Goal: Information Seeking & Learning: Learn about a topic

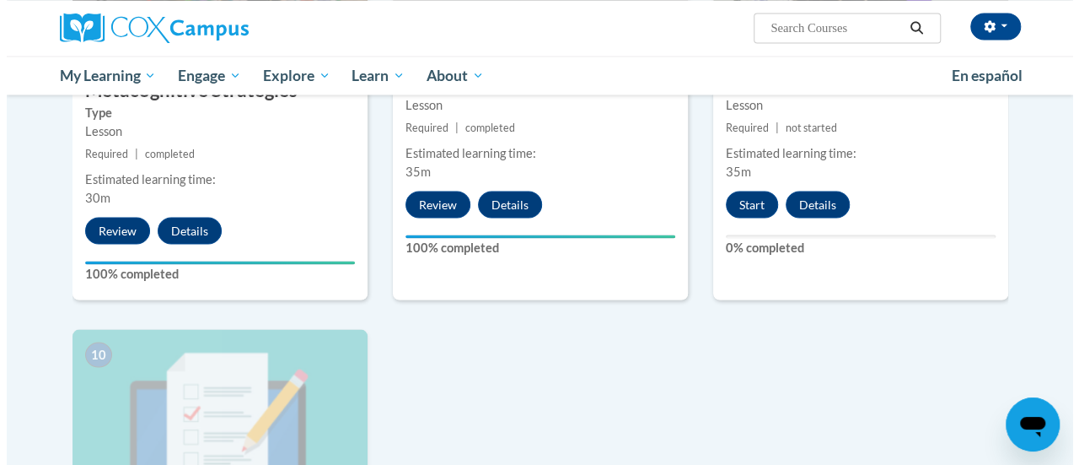
scroll to position [1524, 0]
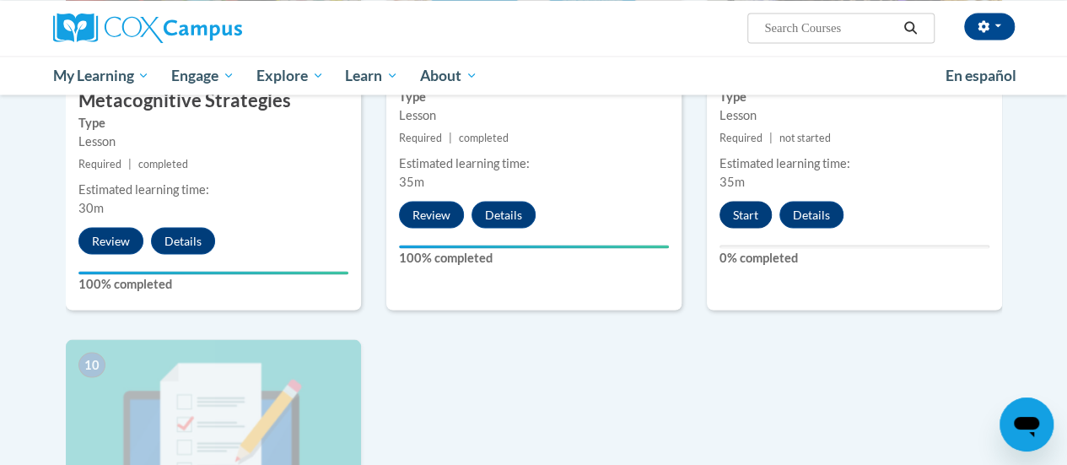
click at [757, 219] on button "Start" at bounding box center [745, 214] width 52 height 27
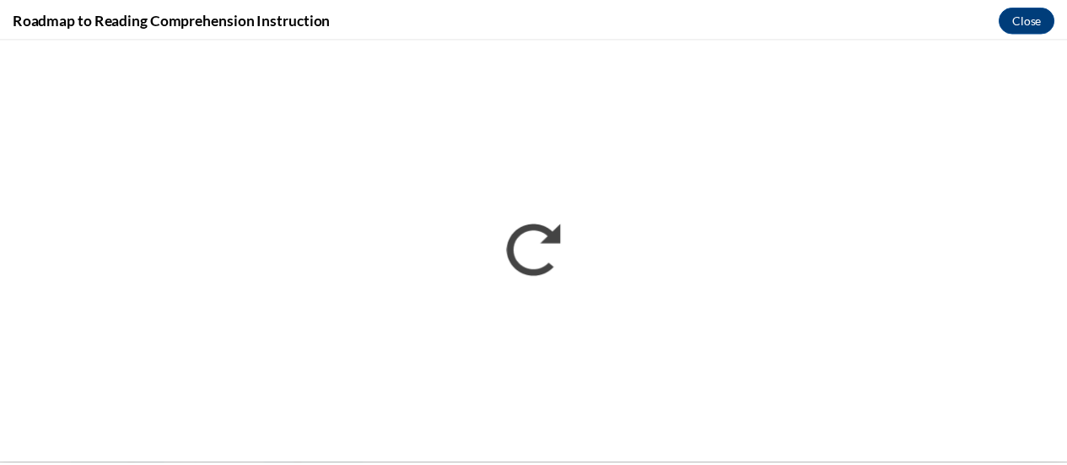
scroll to position [0, 0]
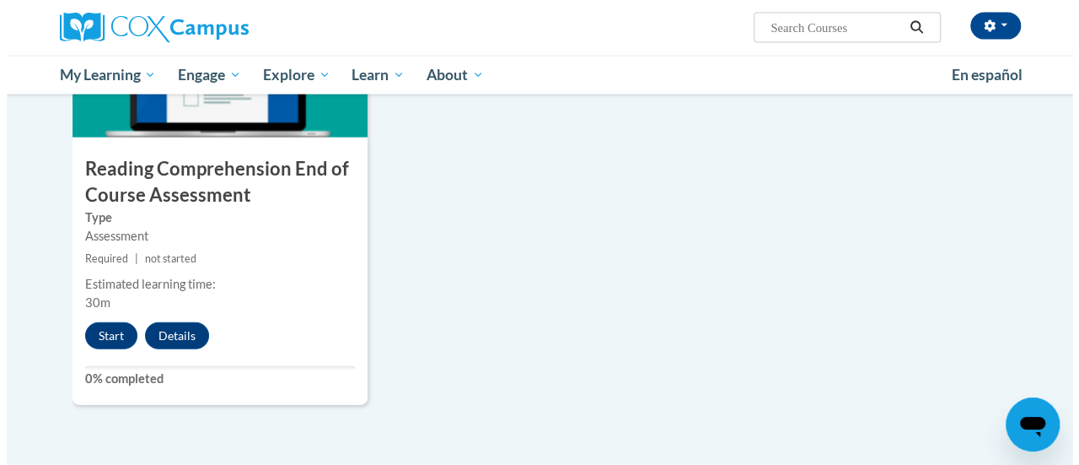
scroll to position [1899, 0]
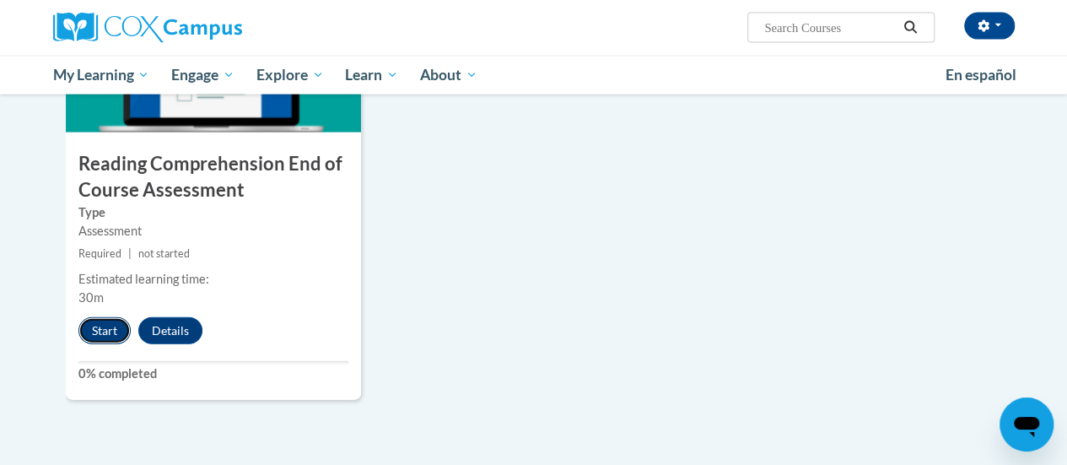
click at [100, 319] on button "Start" at bounding box center [104, 330] width 52 height 27
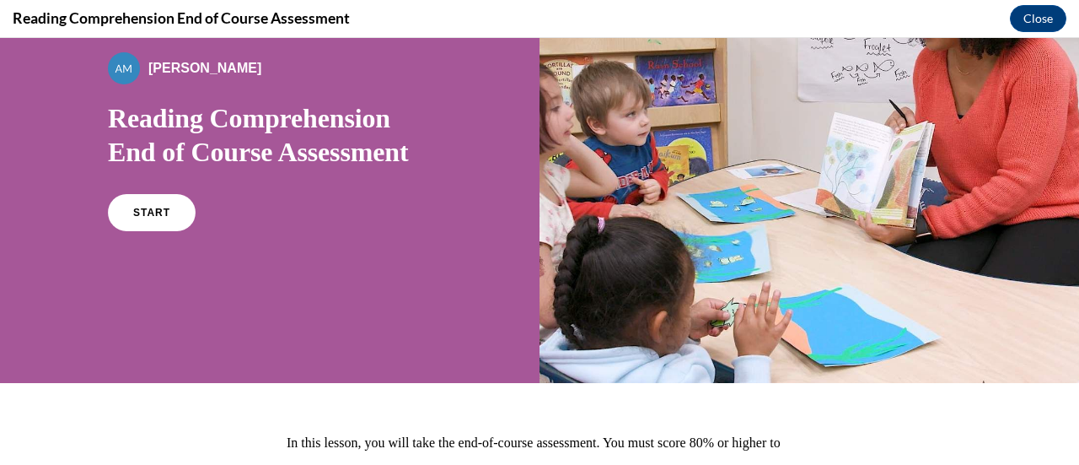
scroll to position [120, 0]
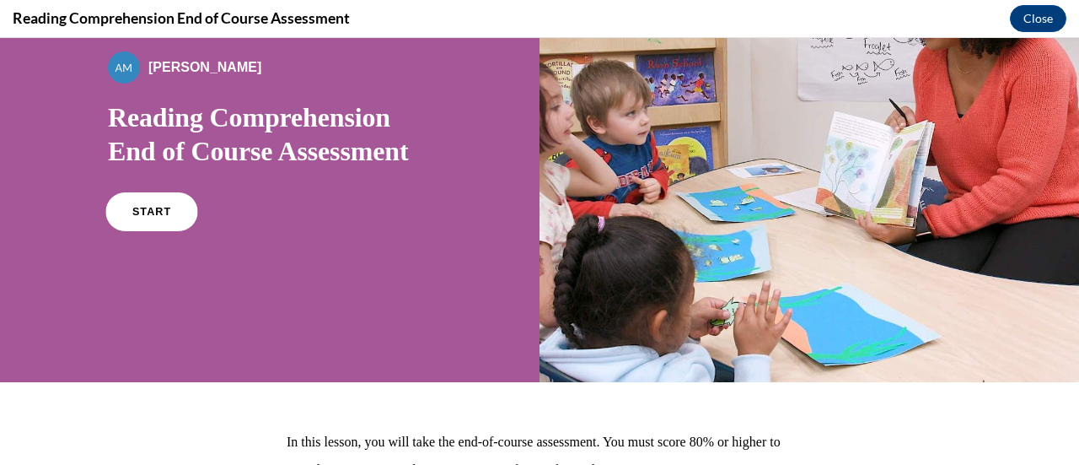
click at [154, 215] on span "START" at bounding box center [151, 212] width 39 height 13
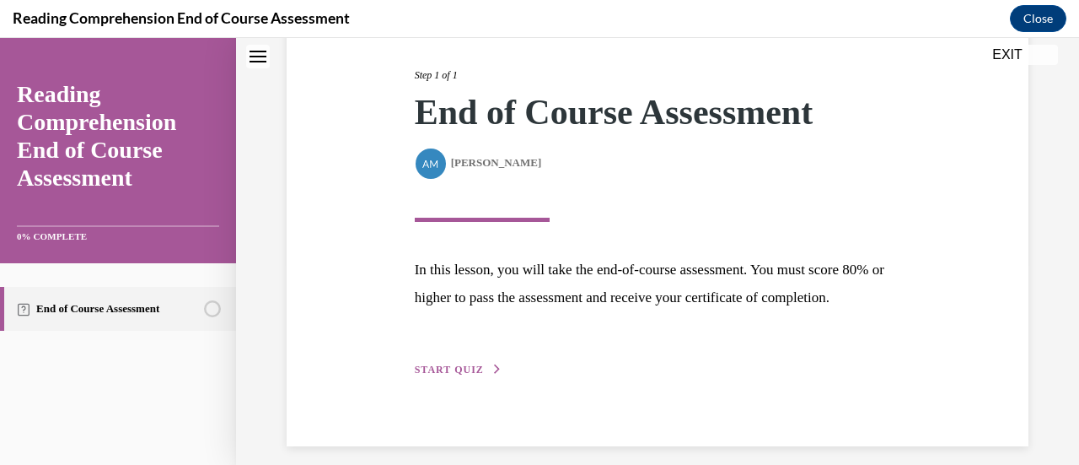
scroll to position [247, 0]
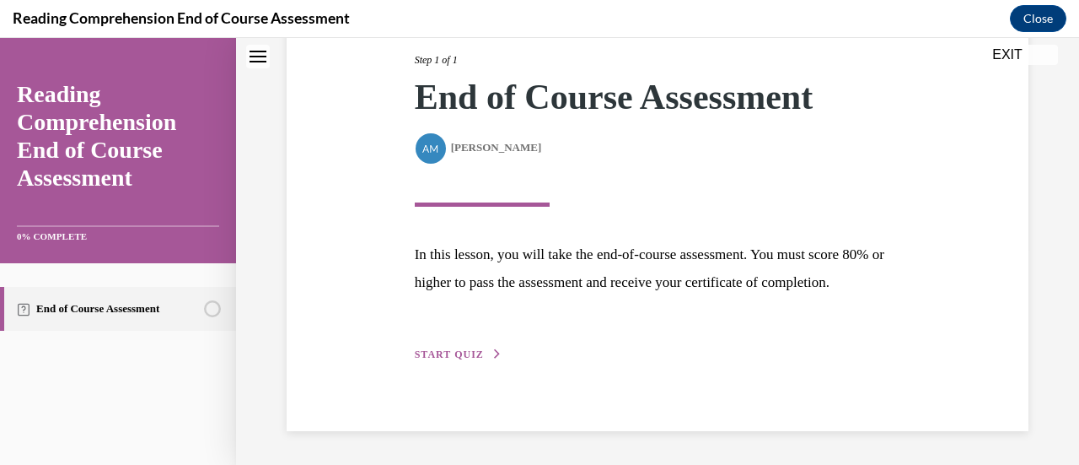
click at [467, 353] on span "START QUIZ" at bounding box center [449, 354] width 69 height 12
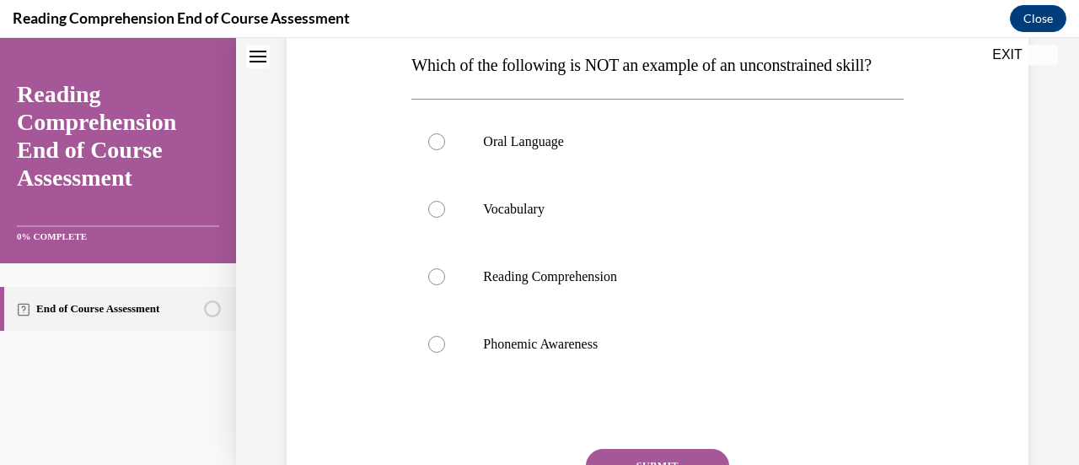
scroll to position [273, 0]
click at [444, 374] on label "Phonemic Awareness" at bounding box center [658, 343] width 492 height 67
click at [444, 352] on input "Phonemic Awareness" at bounding box center [436, 344] width 17 height 17
radio input "true"
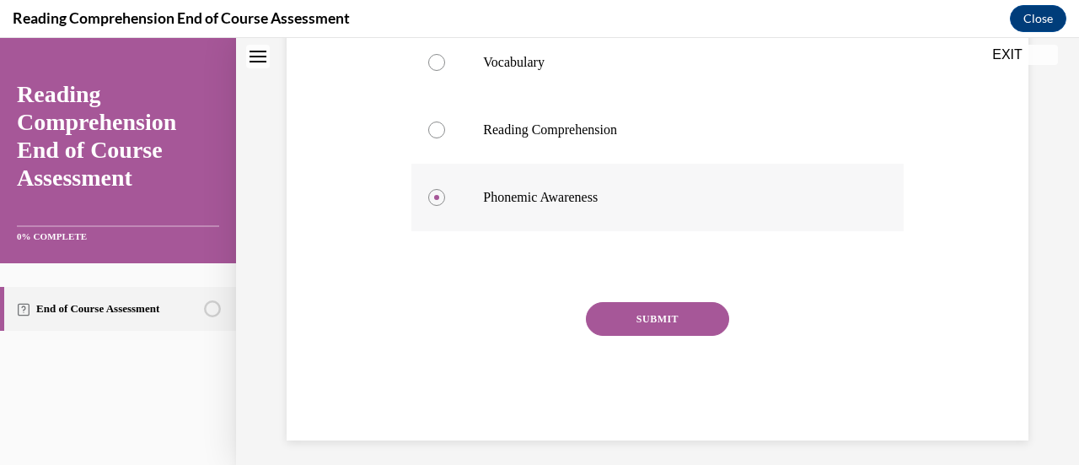
scroll to position [462, 0]
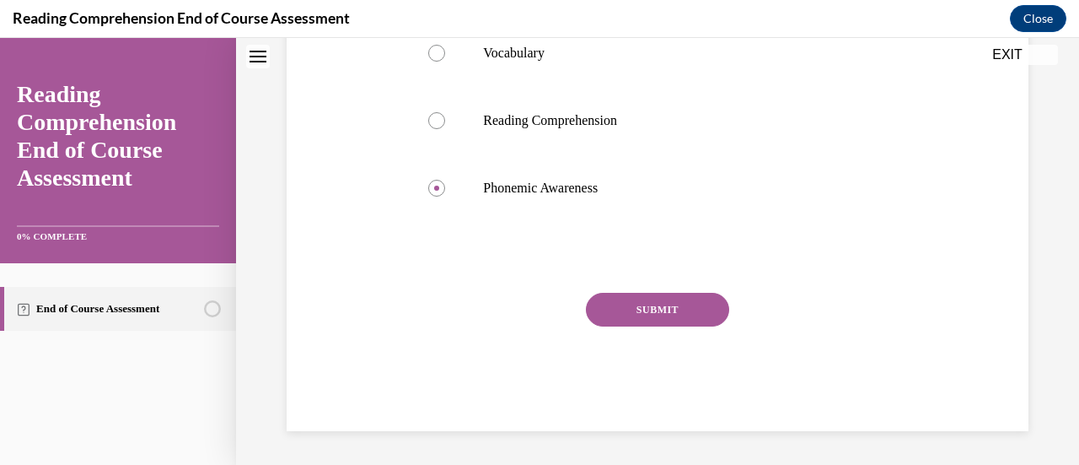
click at [692, 312] on button "SUBMIT" at bounding box center [657, 310] width 143 height 34
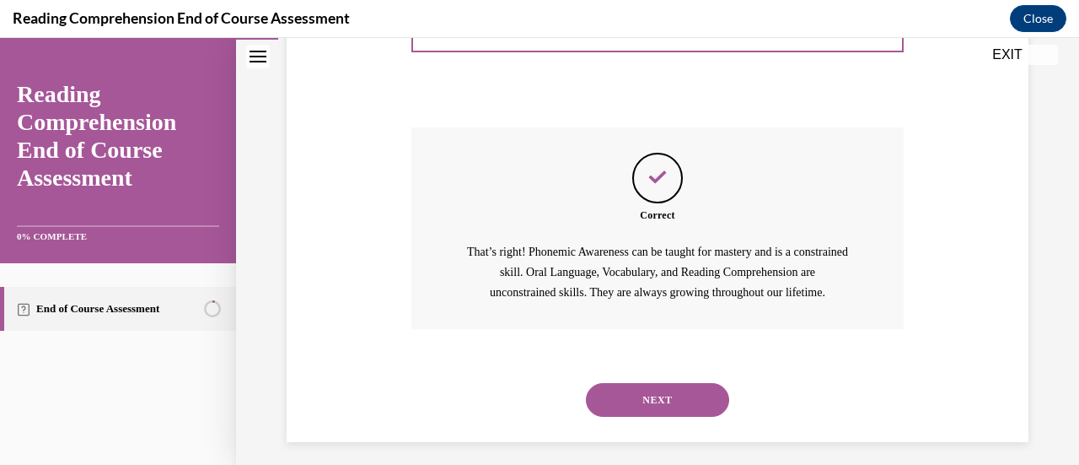
scroll to position [638, 0]
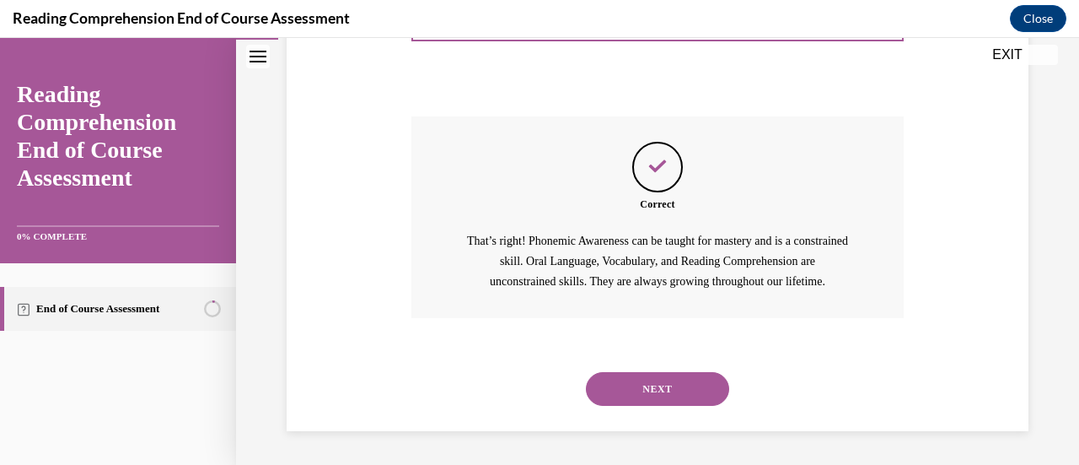
click at [689, 400] on button "NEXT" at bounding box center [657, 389] width 143 height 34
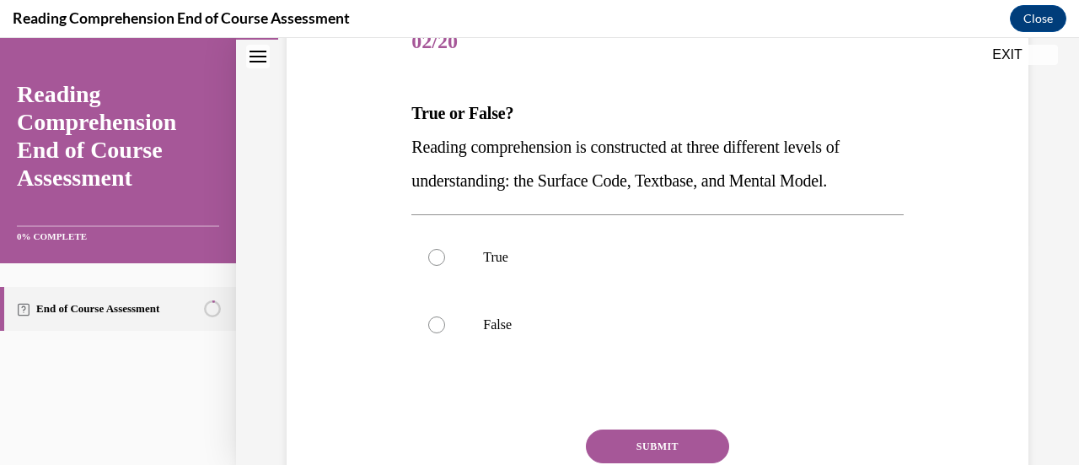
scroll to position [226, 0]
click at [440, 261] on div at bounding box center [436, 256] width 17 height 17
click at [440, 261] on input "True" at bounding box center [436, 256] width 17 height 17
radio input "true"
click at [643, 444] on button "SUBMIT" at bounding box center [657, 445] width 143 height 34
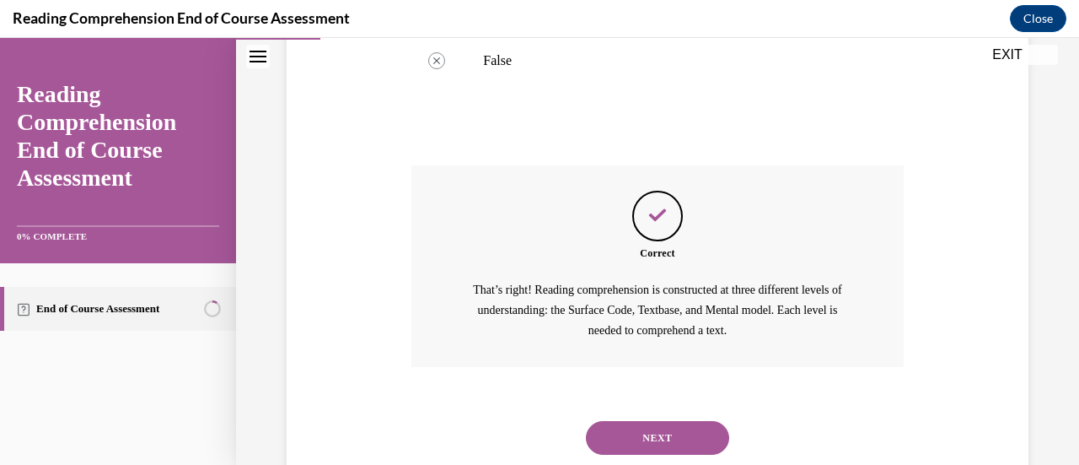
scroll to position [537, 0]
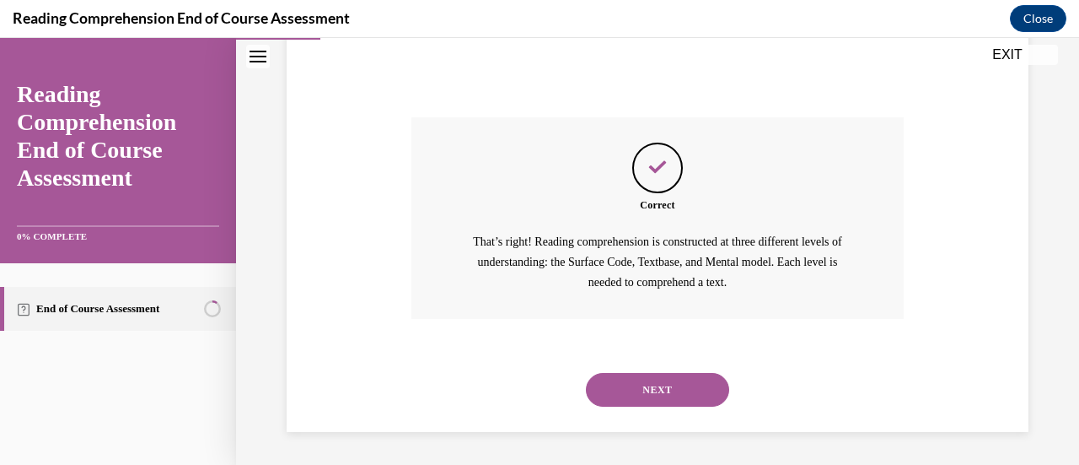
click at [644, 385] on button "NEXT" at bounding box center [657, 390] width 143 height 34
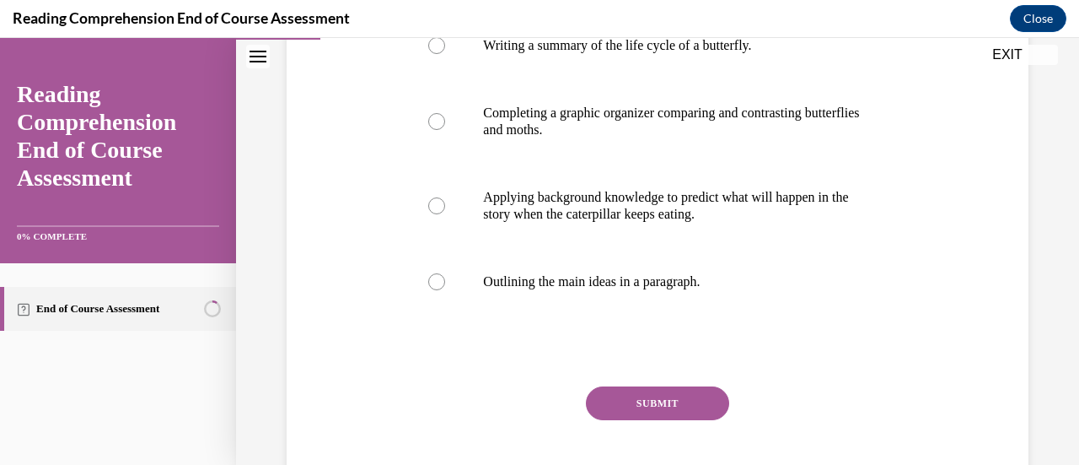
scroll to position [408, 0]
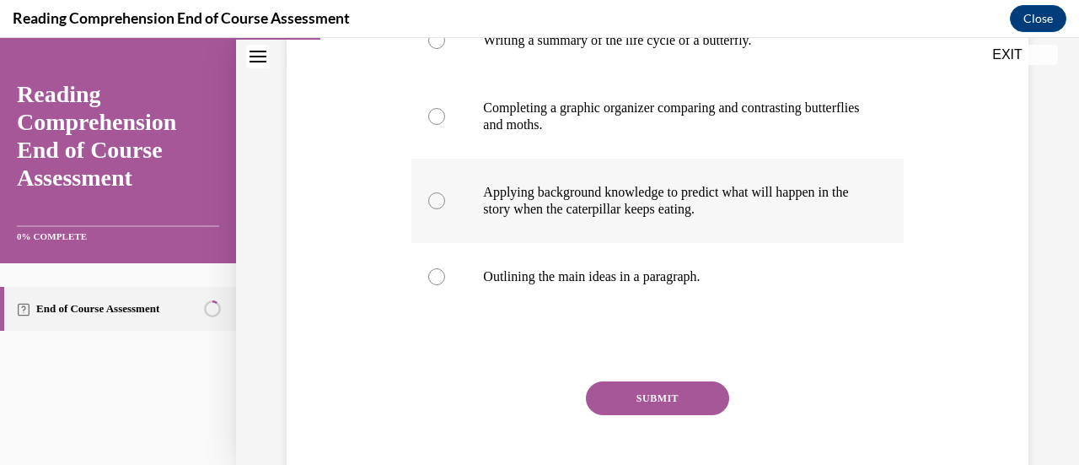
click at [432, 200] on div at bounding box center [436, 200] width 17 height 17
click at [432, 200] on input "Applying background knowledge to predict what will happen in the story when the…" at bounding box center [436, 200] width 17 height 17
radio input "true"
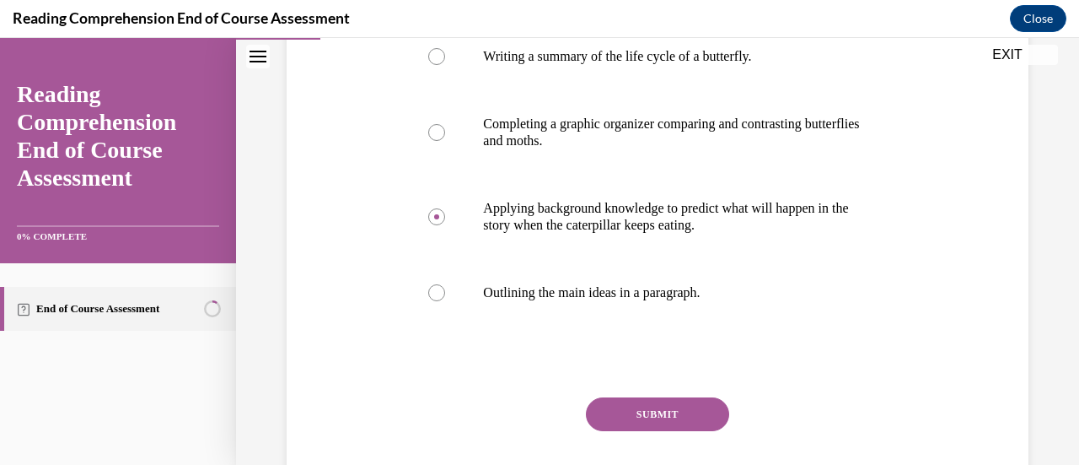
click at [656, 412] on button "SUBMIT" at bounding box center [657, 414] width 143 height 34
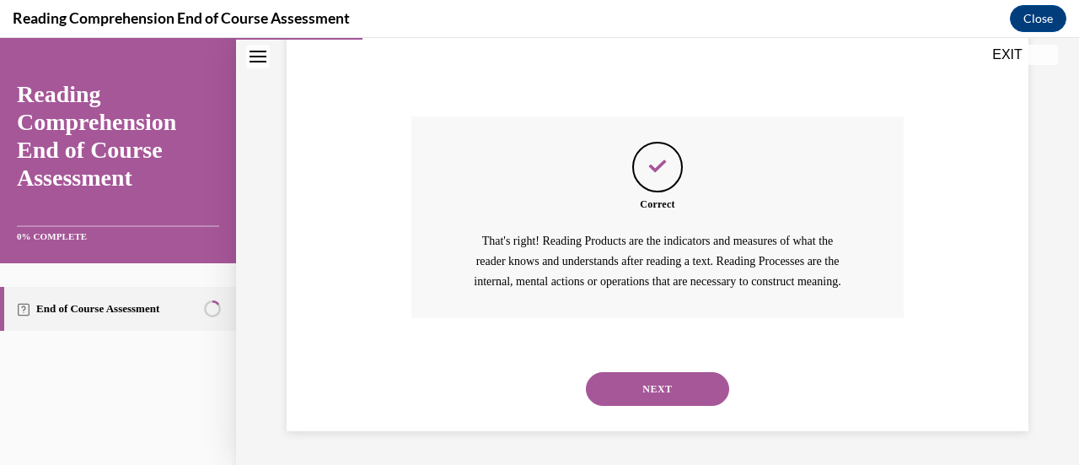
scroll to position [692, 0]
click at [663, 389] on button "NEXT" at bounding box center [657, 389] width 143 height 34
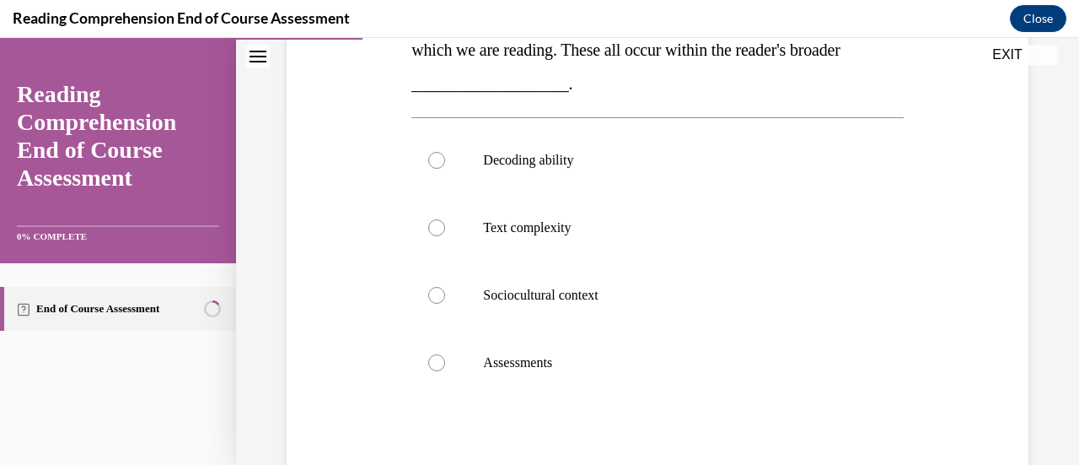
scroll to position [358, 0]
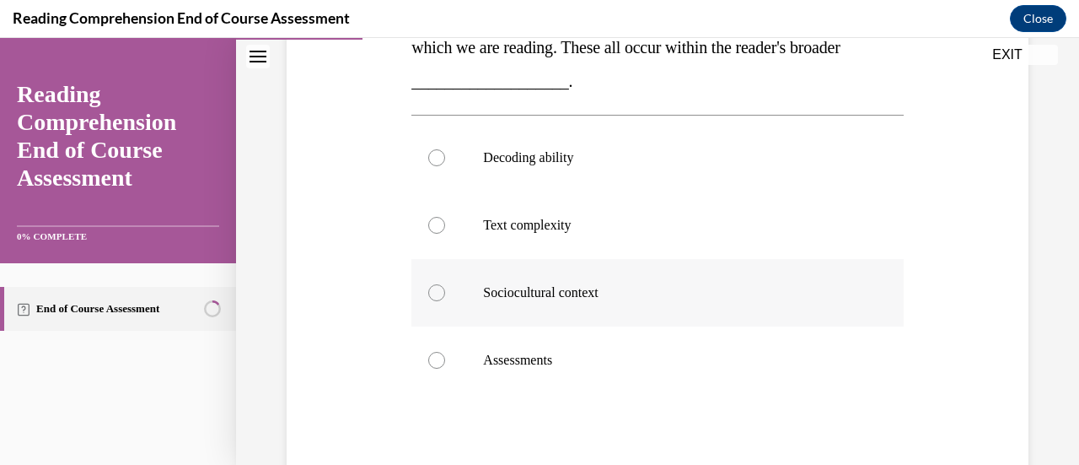
click at [450, 290] on label "Sociocultural context" at bounding box center [658, 292] width 492 height 67
click at [445, 290] on input "Sociocultural context" at bounding box center [436, 292] width 17 height 17
radio input "true"
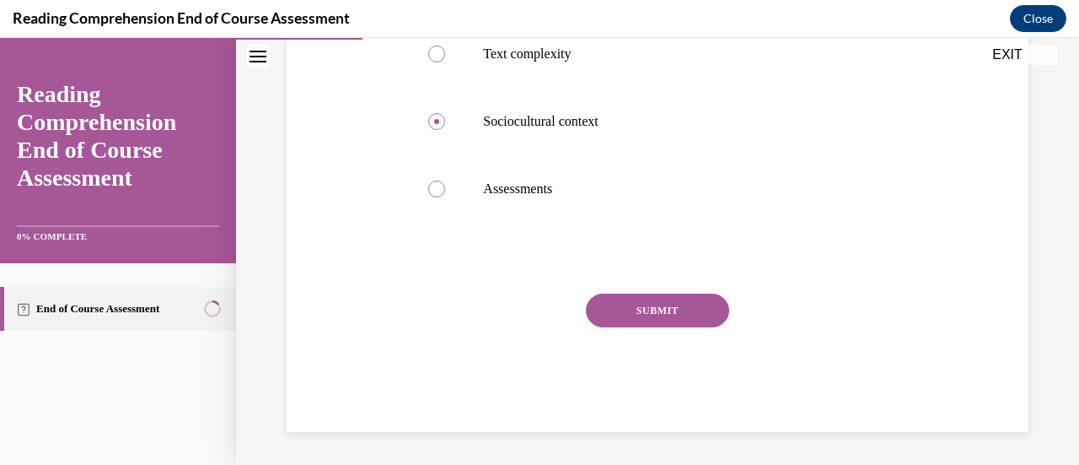
click at [629, 314] on button "SUBMIT" at bounding box center [657, 310] width 143 height 34
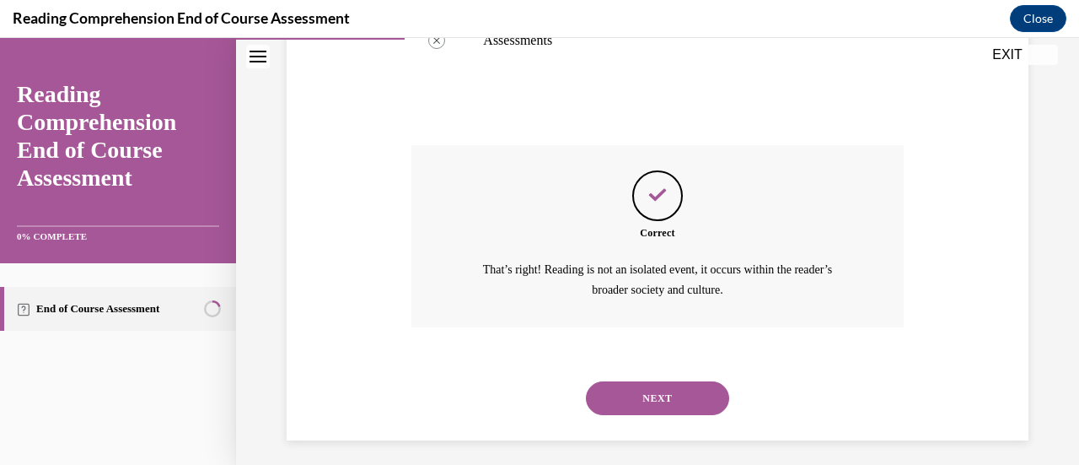
scroll to position [686, 0]
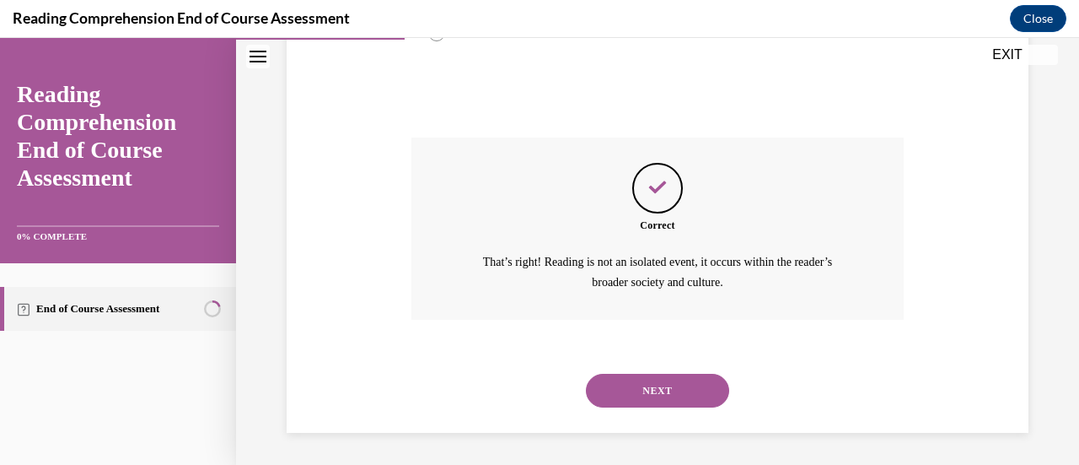
click at [649, 378] on button "NEXT" at bounding box center [657, 391] width 143 height 34
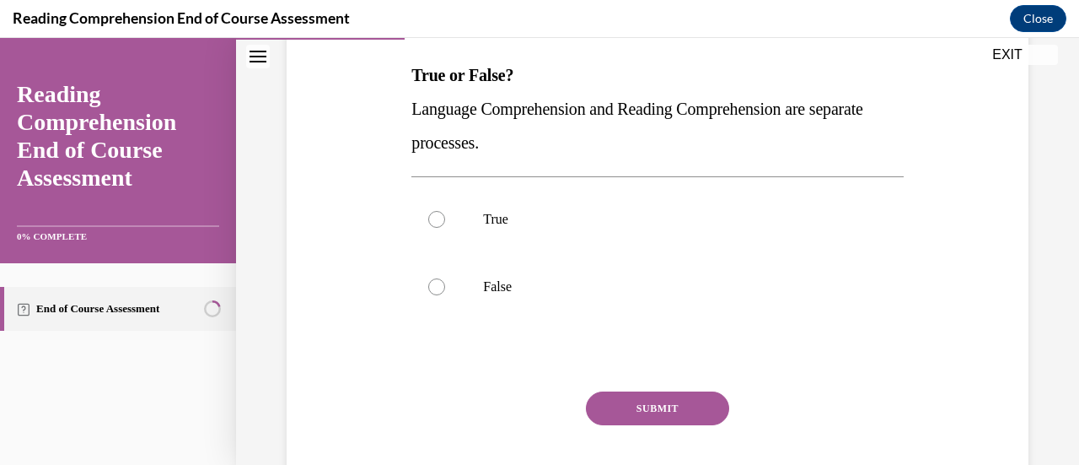
scroll to position [268, 0]
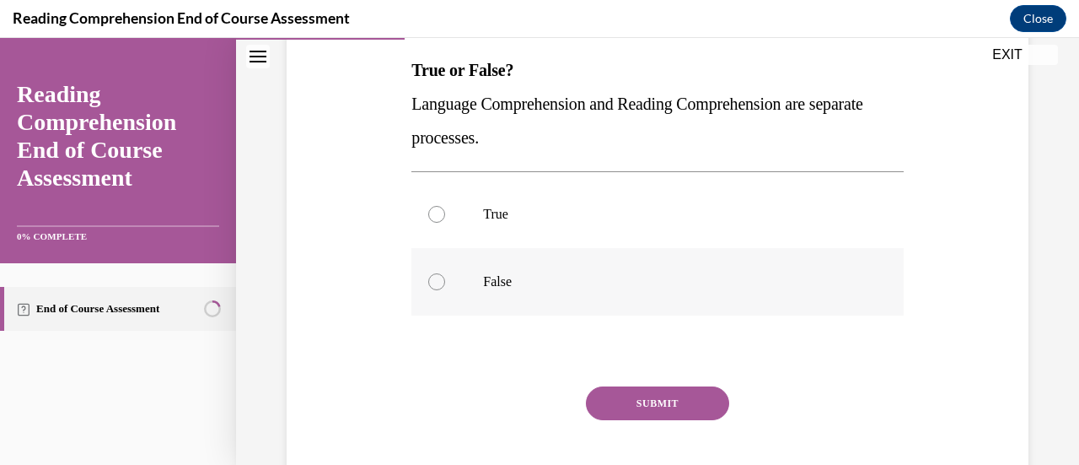
click at [433, 277] on div at bounding box center [436, 281] width 17 height 17
click at [433, 277] on input "False" at bounding box center [436, 281] width 17 height 17
radio input "true"
click at [659, 402] on button "SUBMIT" at bounding box center [657, 403] width 143 height 34
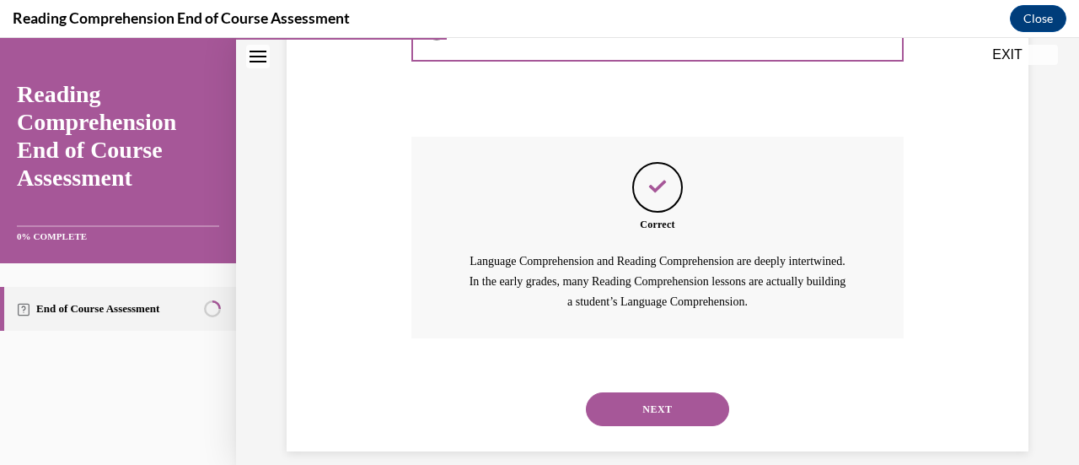
scroll to position [537, 0]
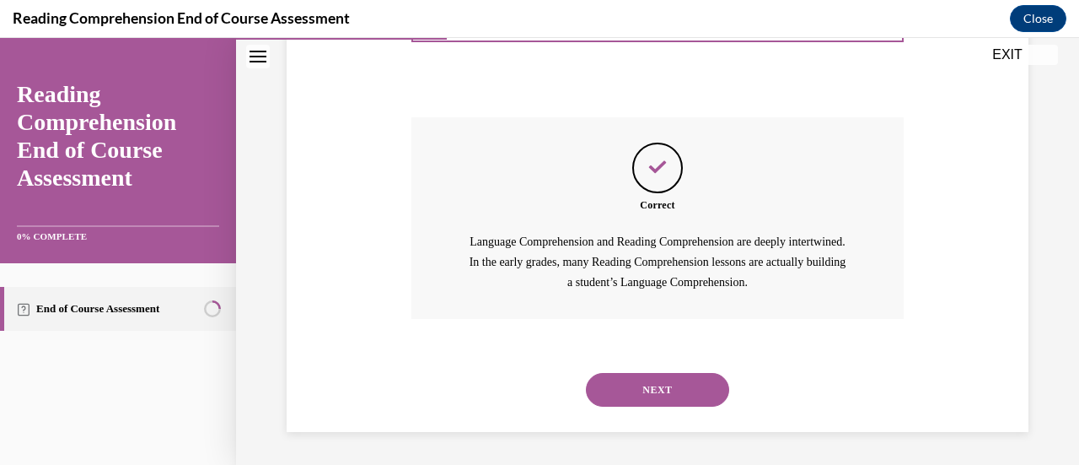
click at [653, 378] on button "NEXT" at bounding box center [657, 390] width 143 height 34
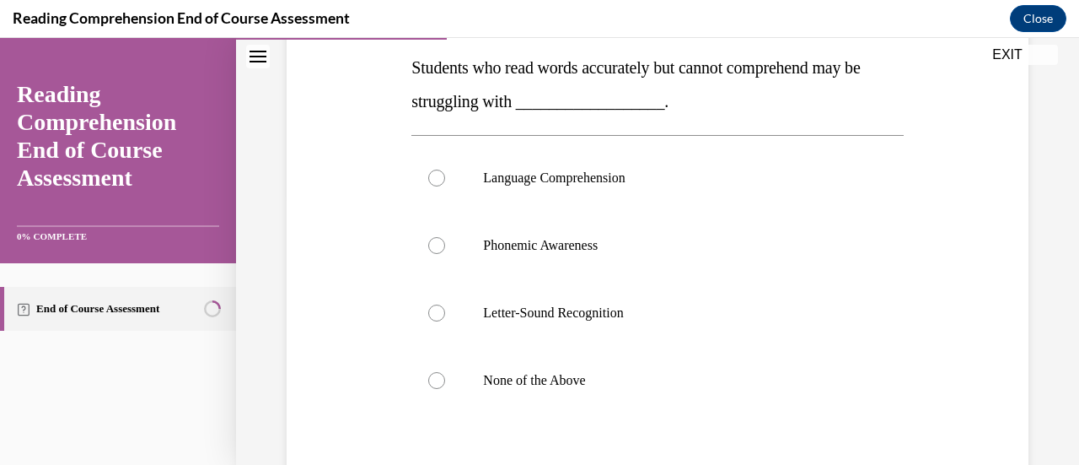
scroll to position [268, 0]
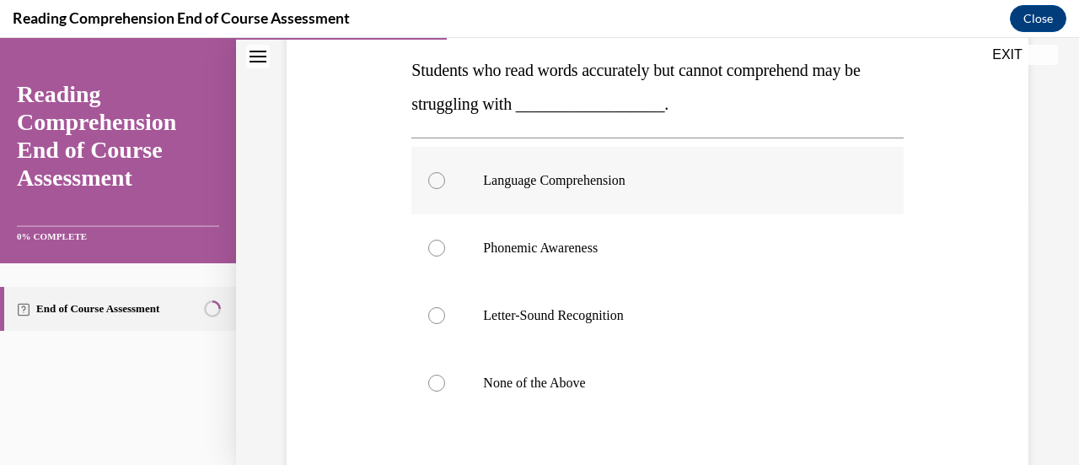
click at [421, 166] on label "Language Comprehension" at bounding box center [658, 180] width 492 height 67
click at [428, 172] on input "Language Comprehension" at bounding box center [436, 180] width 17 height 17
radio input "true"
click at [437, 378] on div at bounding box center [436, 382] width 17 height 17
click at [437, 378] on input "None of the Above" at bounding box center [436, 382] width 17 height 17
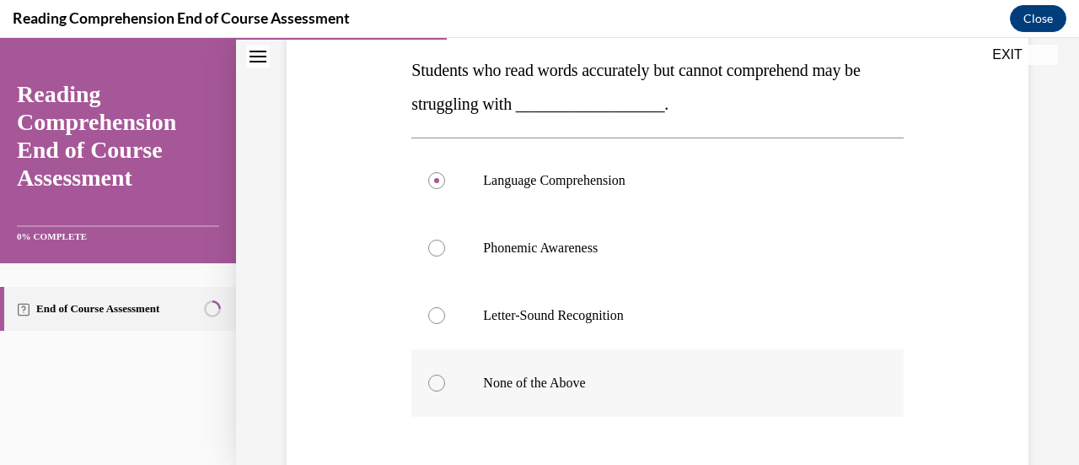
radio input "true"
click at [434, 176] on div at bounding box center [436, 180] width 17 height 17
click at [434, 176] on input "Language Comprehension" at bounding box center [436, 180] width 17 height 17
radio input "true"
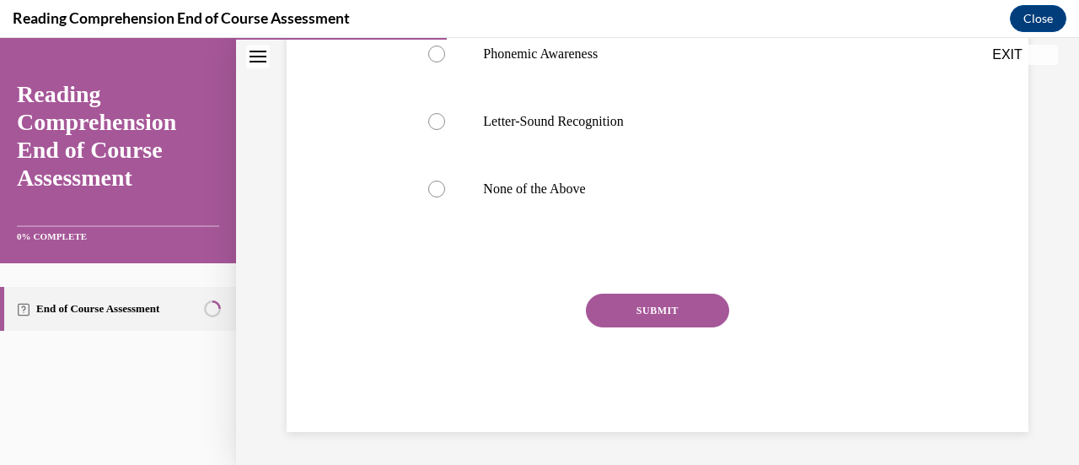
click at [650, 309] on button "SUBMIT" at bounding box center [657, 310] width 143 height 34
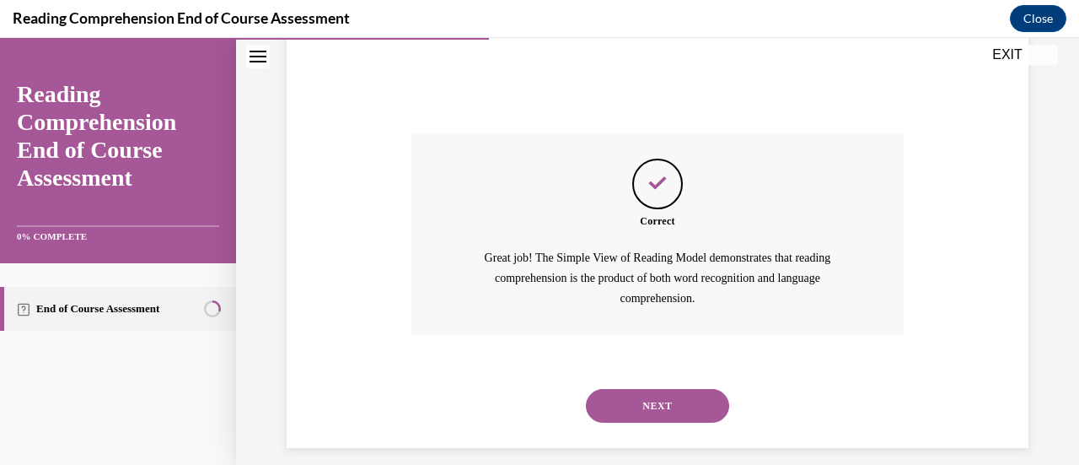
scroll to position [638, 0]
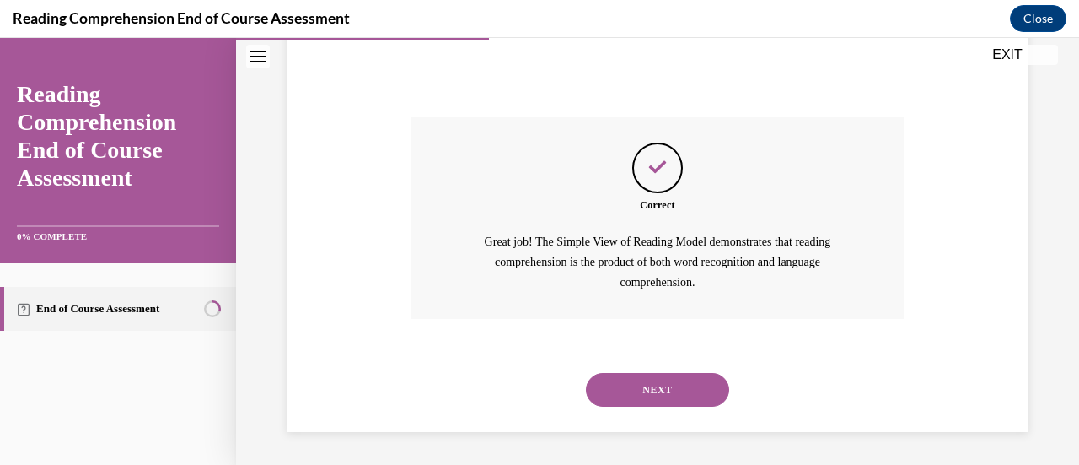
click at [659, 378] on button "NEXT" at bounding box center [657, 390] width 143 height 34
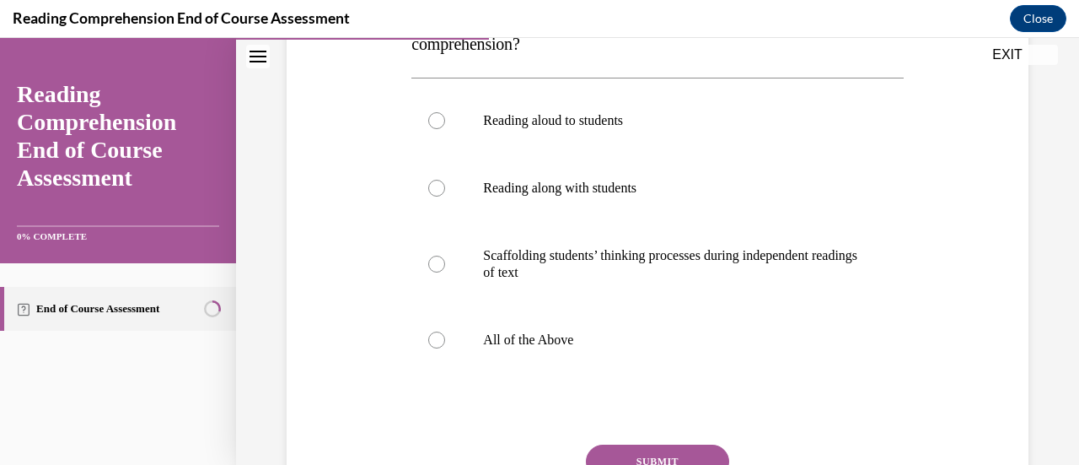
scroll to position [331, 0]
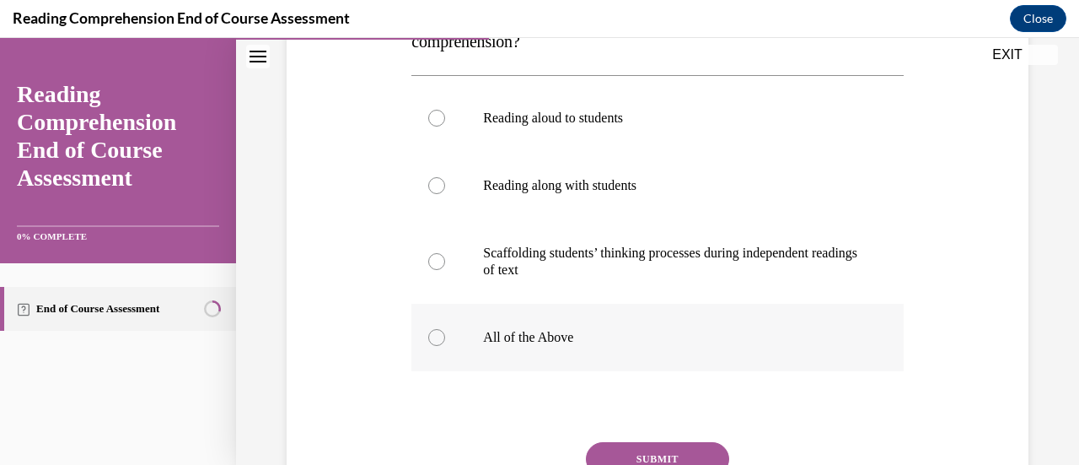
click at [432, 335] on div at bounding box center [436, 337] width 17 height 17
click at [432, 335] on input "All of the Above" at bounding box center [436, 337] width 17 height 17
radio input "true"
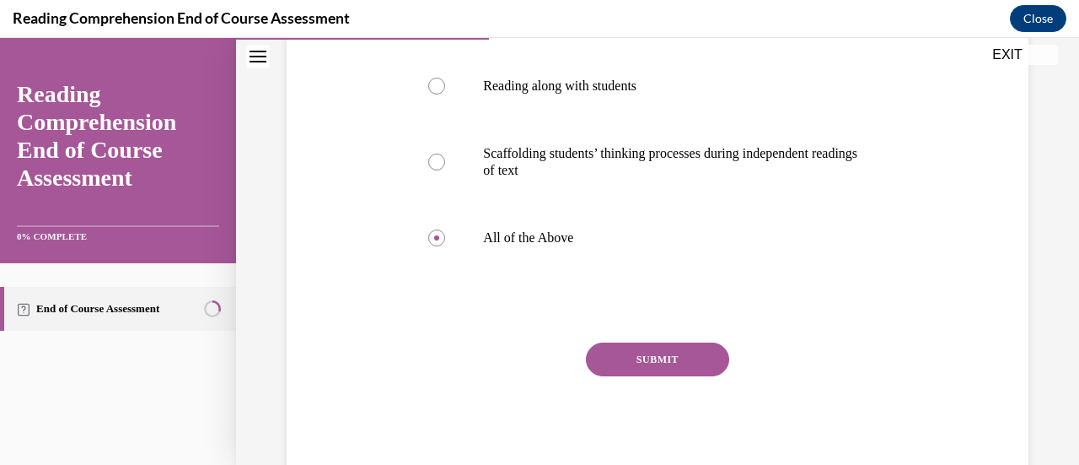
click at [647, 358] on button "SUBMIT" at bounding box center [657, 359] width 143 height 34
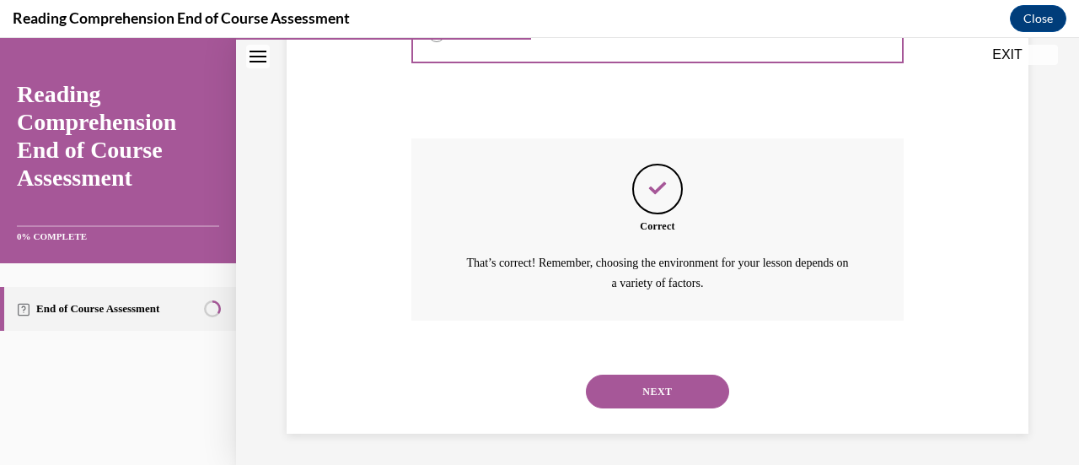
scroll to position [635, 0]
click at [653, 388] on button "NEXT" at bounding box center [657, 391] width 143 height 34
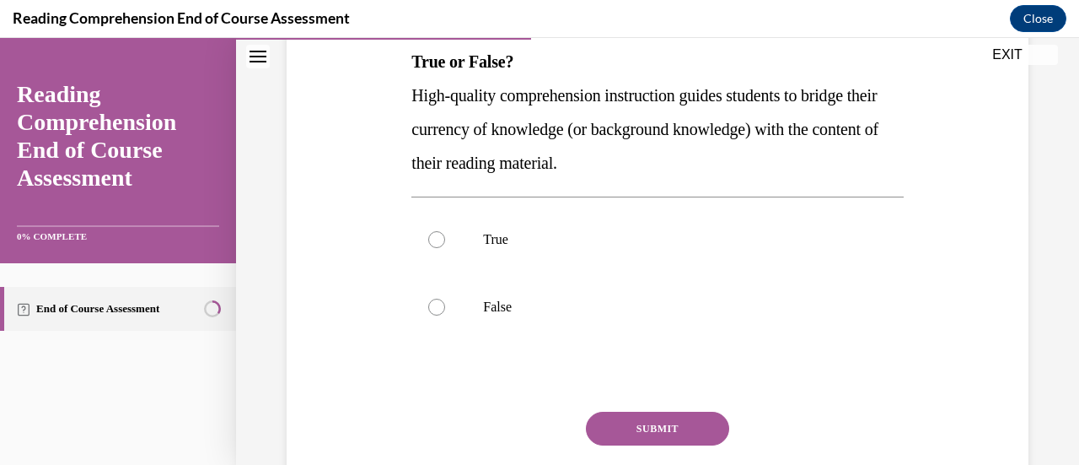
scroll to position [275, 0]
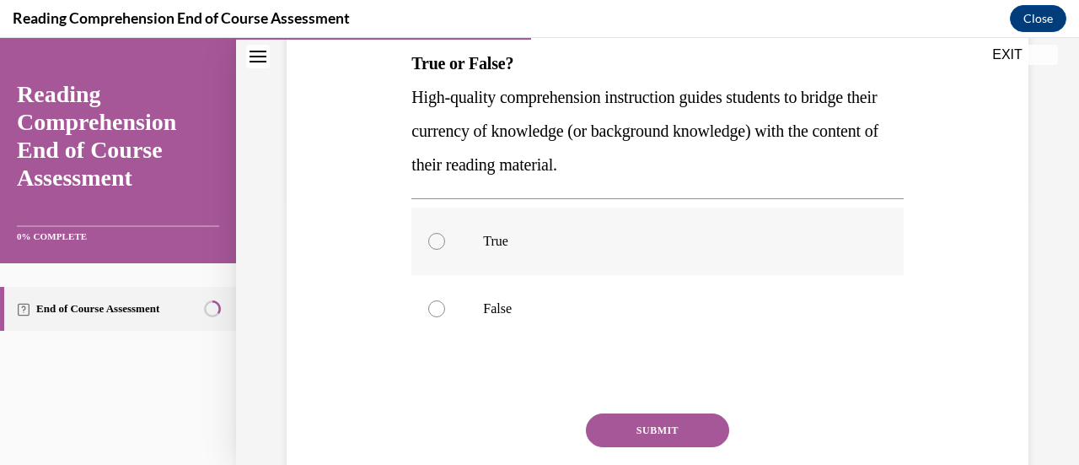
click at [433, 238] on div at bounding box center [436, 241] width 17 height 17
click at [433, 238] on input "True" at bounding box center [436, 241] width 17 height 17
radio input "true"
click at [655, 418] on button "SUBMIT" at bounding box center [657, 430] width 143 height 34
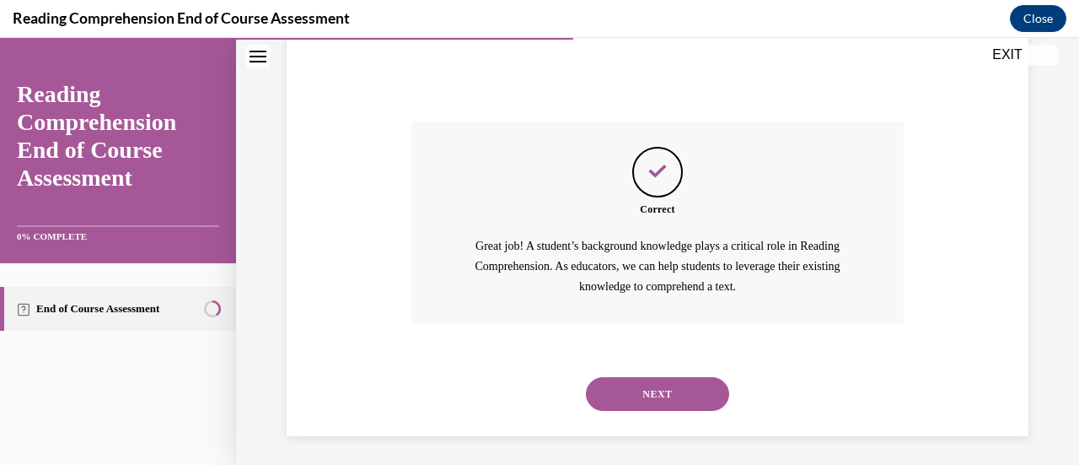
scroll to position [571, 0]
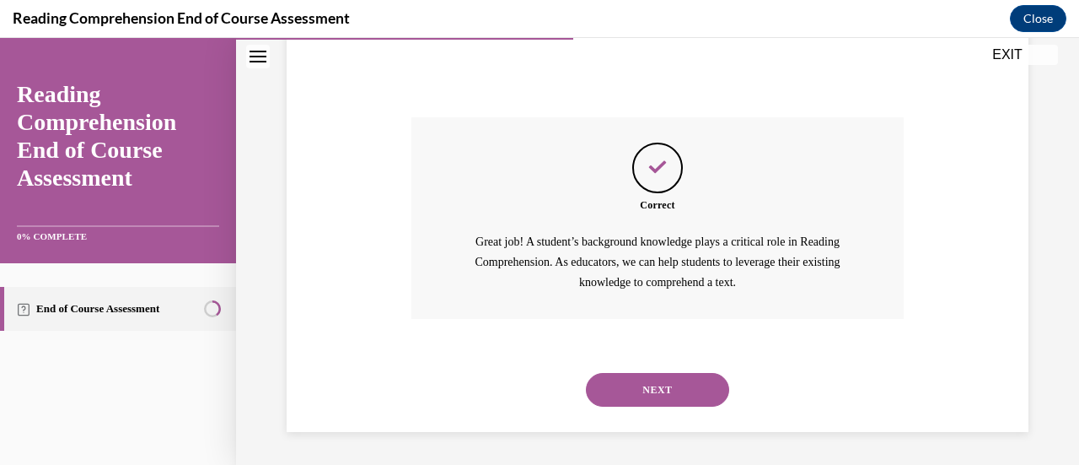
click at [666, 378] on button "NEXT" at bounding box center [657, 390] width 143 height 34
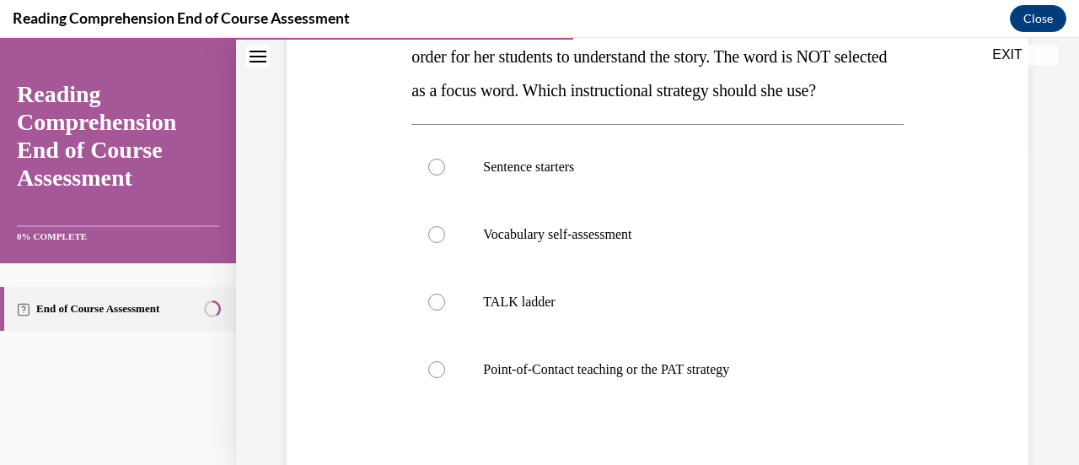
scroll to position [315, 0]
click at [442, 364] on div at bounding box center [436, 369] width 17 height 17
click at [442, 364] on input "Point-of-Contact teaching or the PAT strategy" at bounding box center [436, 369] width 17 height 17
radio input "true"
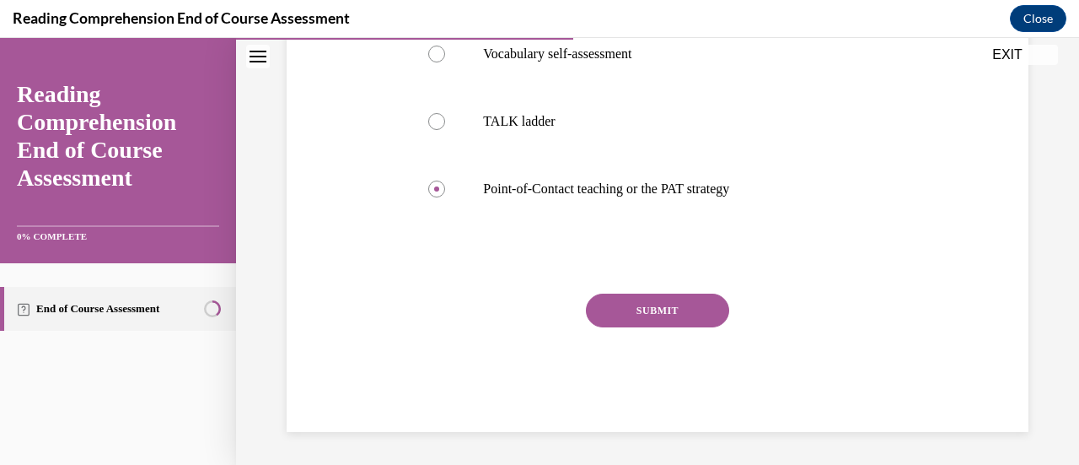
click at [663, 302] on button "SUBMIT" at bounding box center [657, 310] width 143 height 34
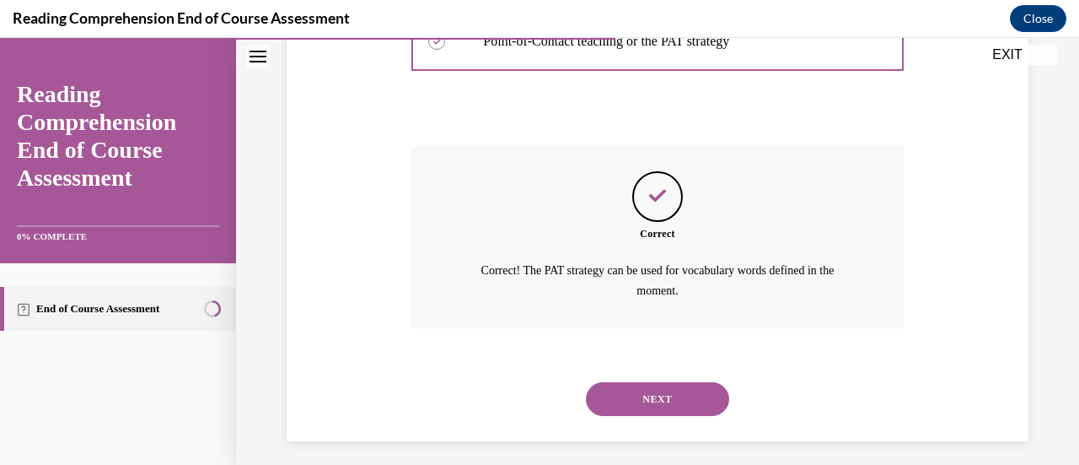
scroll to position [652, 0]
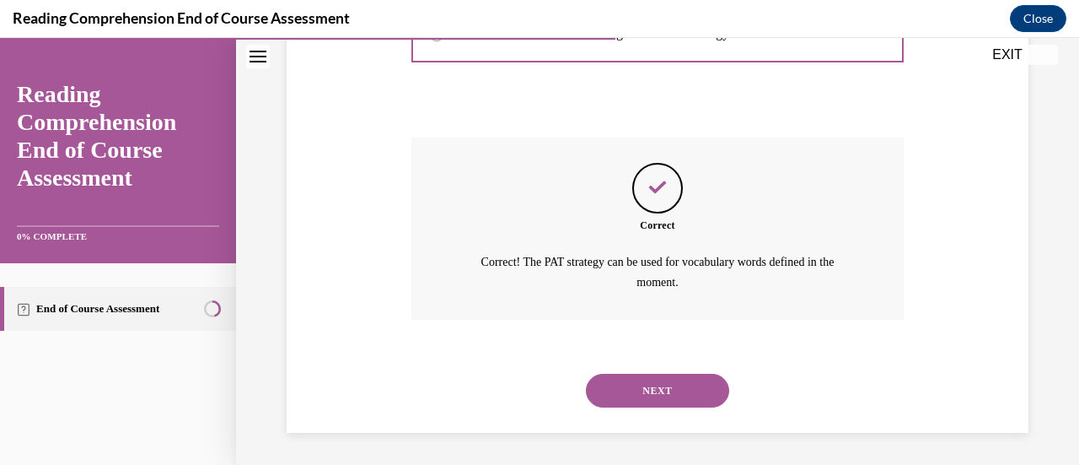
click at [661, 379] on button "NEXT" at bounding box center [657, 391] width 143 height 34
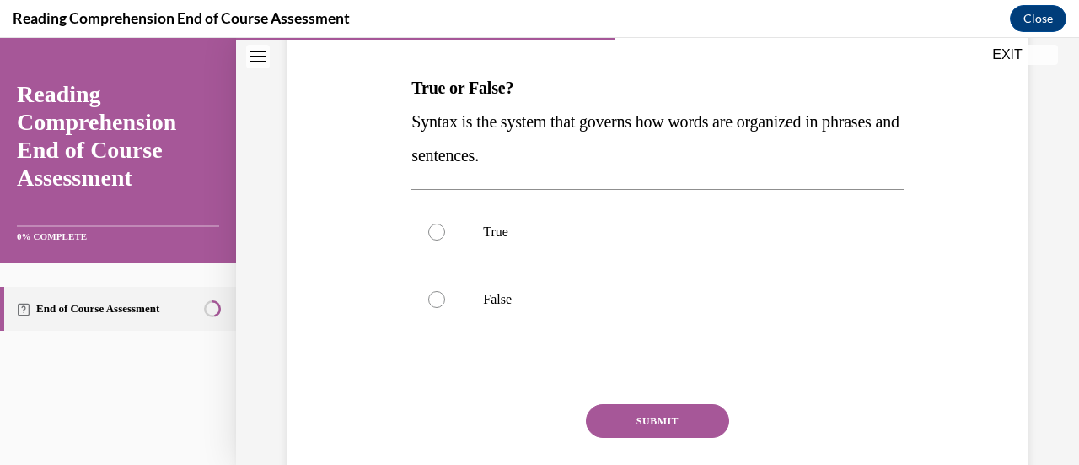
scroll to position [251, 0]
click at [432, 221] on label "True" at bounding box center [658, 230] width 492 height 67
click at [432, 223] on input "True" at bounding box center [436, 231] width 17 height 17
radio input "true"
click at [672, 413] on button "SUBMIT" at bounding box center [657, 420] width 143 height 34
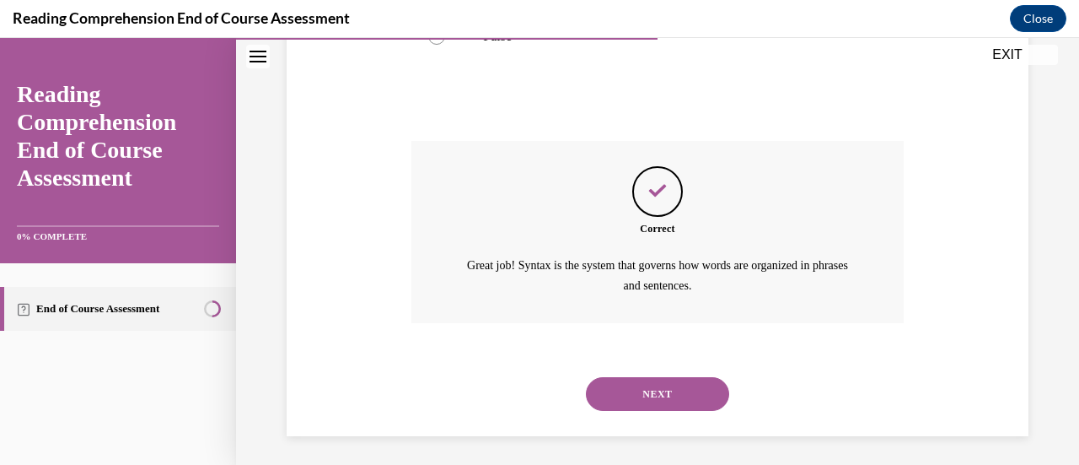
scroll to position [517, 0]
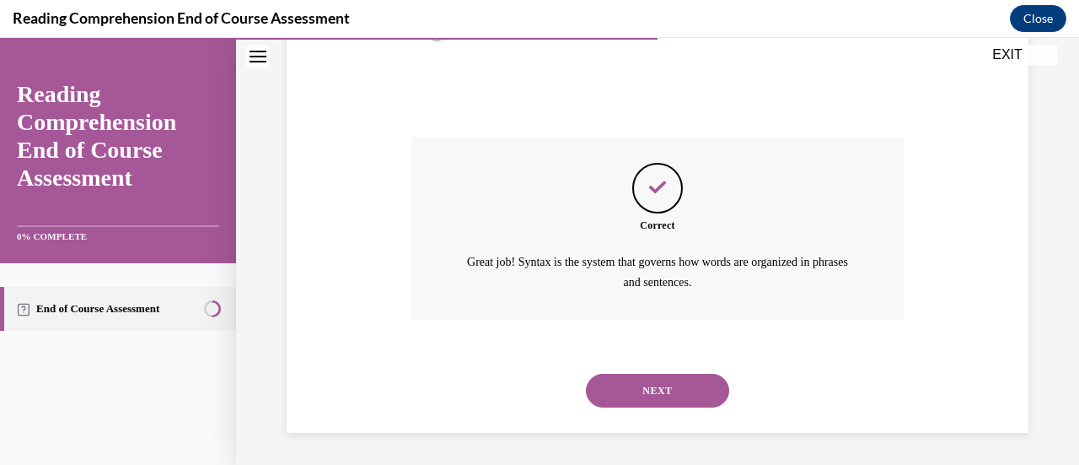
click at [661, 379] on button "NEXT" at bounding box center [657, 391] width 143 height 34
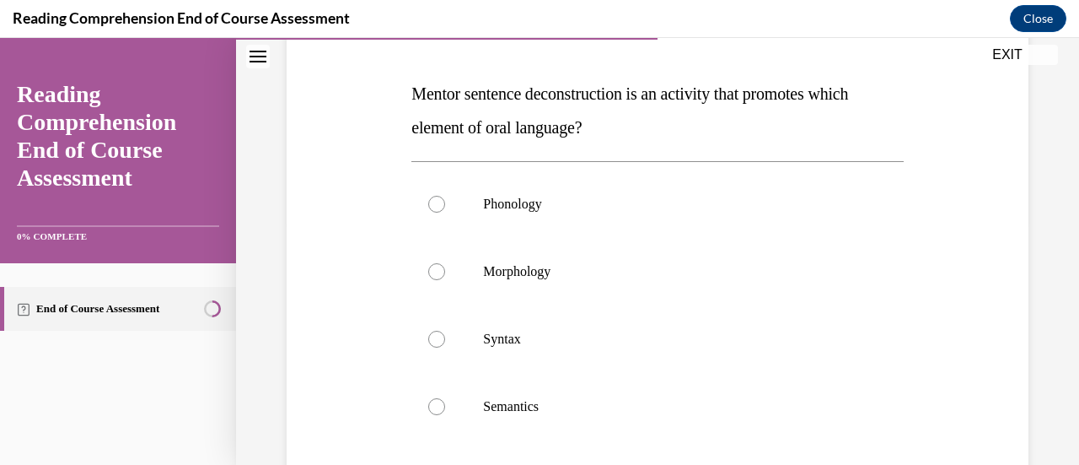
scroll to position [245, 0]
click at [430, 342] on div at bounding box center [436, 339] width 17 height 17
click at [430, 342] on input "Syntax" at bounding box center [436, 339] width 17 height 17
radio input "true"
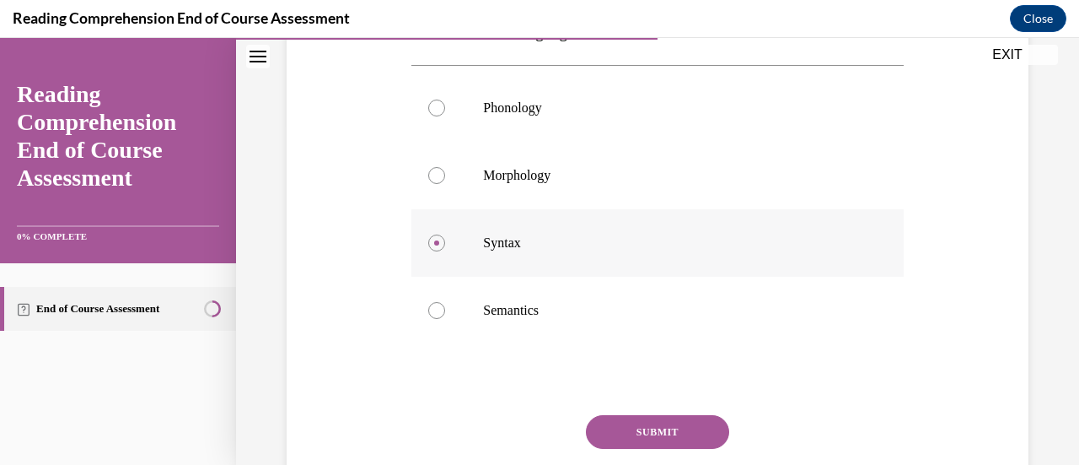
scroll to position [462, 0]
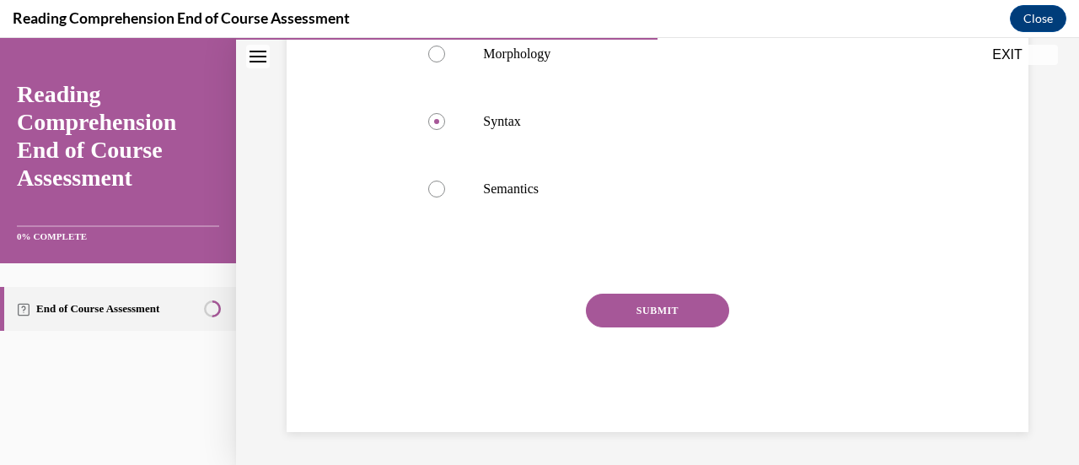
click at [648, 309] on button "SUBMIT" at bounding box center [657, 310] width 143 height 34
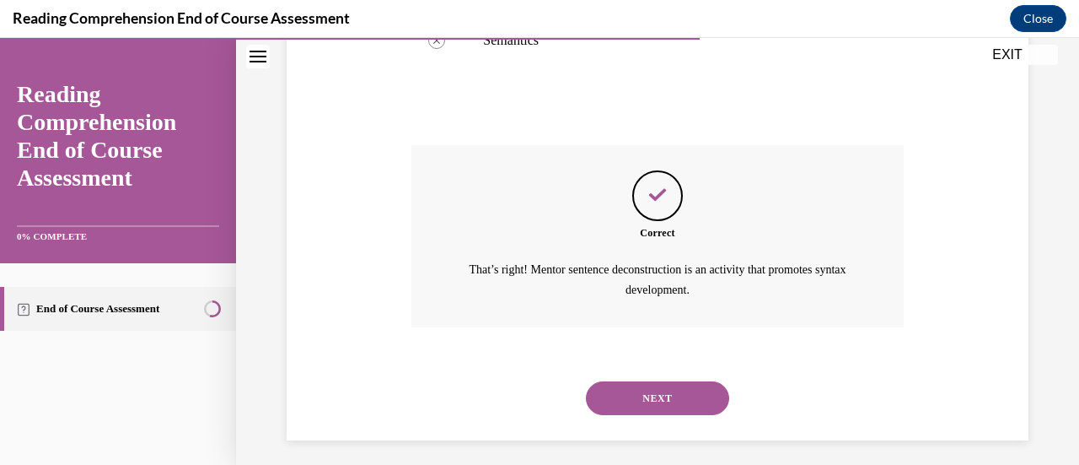
scroll to position [618, 0]
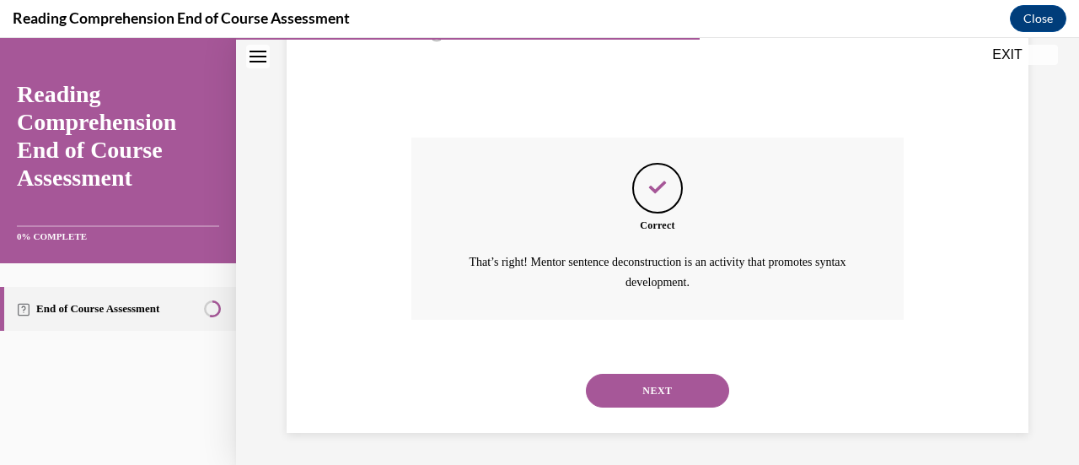
click at [662, 390] on button "NEXT" at bounding box center [657, 391] width 143 height 34
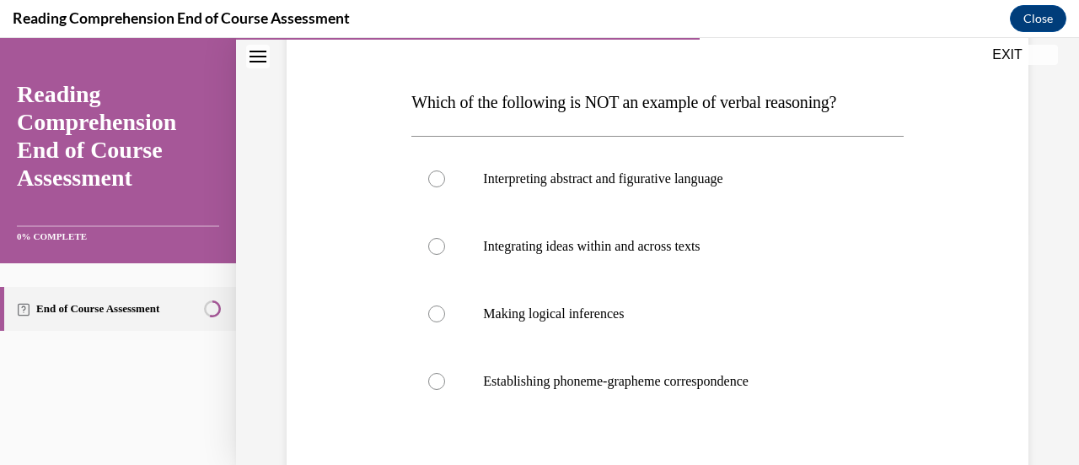
scroll to position [236, 0]
click at [425, 386] on label "Establishing phoneme-grapheme correspondence" at bounding box center [658, 380] width 492 height 67
click at [428, 386] on input "Establishing phoneme-grapheme correspondence" at bounding box center [436, 381] width 17 height 17
radio input "true"
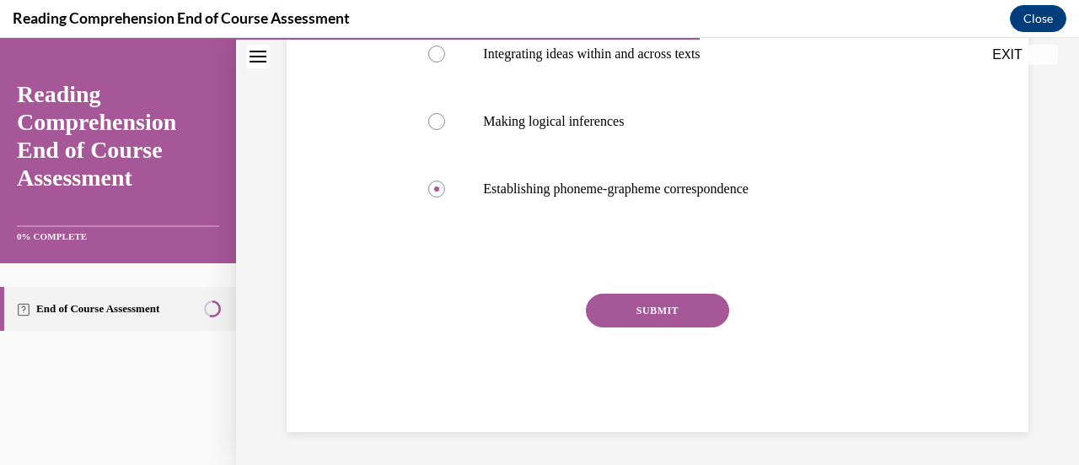
click at [648, 313] on button "SUBMIT" at bounding box center [657, 310] width 143 height 34
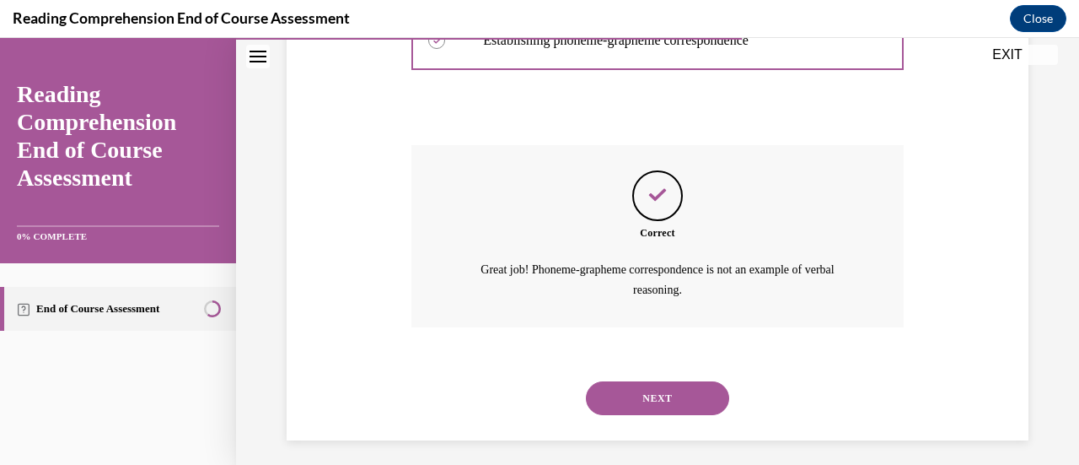
scroll to position [584, 0]
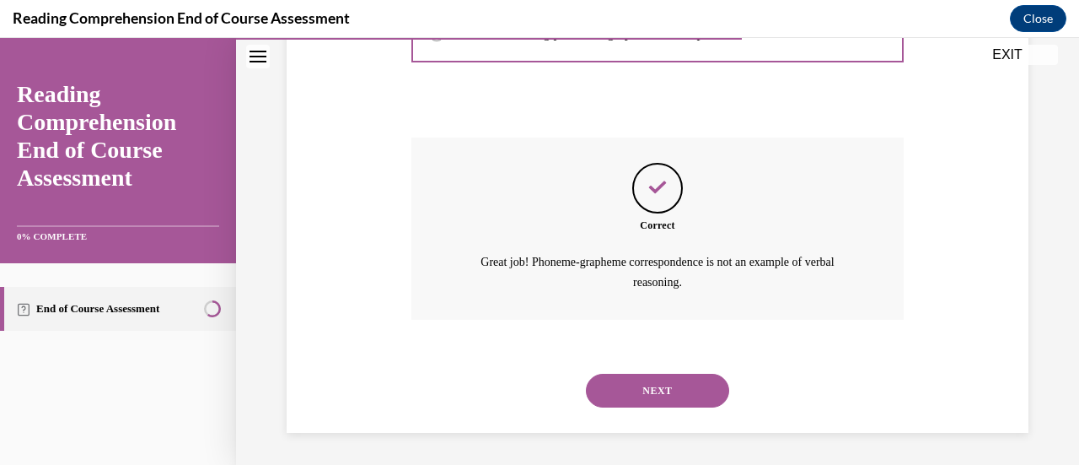
click at [647, 391] on button "NEXT" at bounding box center [657, 391] width 143 height 34
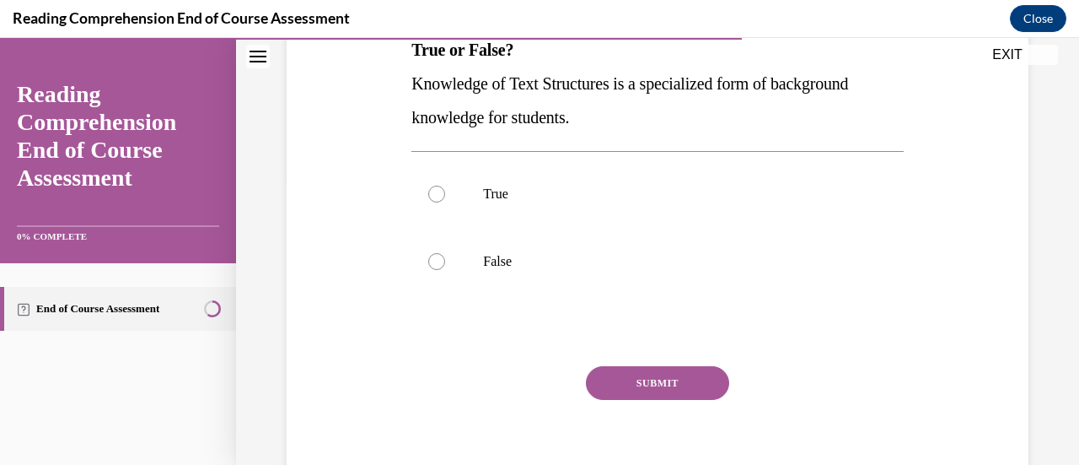
scroll to position [288, 0]
click at [427, 201] on label "True" at bounding box center [658, 193] width 492 height 67
click at [428, 201] on input "True" at bounding box center [436, 194] width 17 height 17
radio input "true"
click at [654, 381] on button "SUBMIT" at bounding box center [657, 383] width 143 height 34
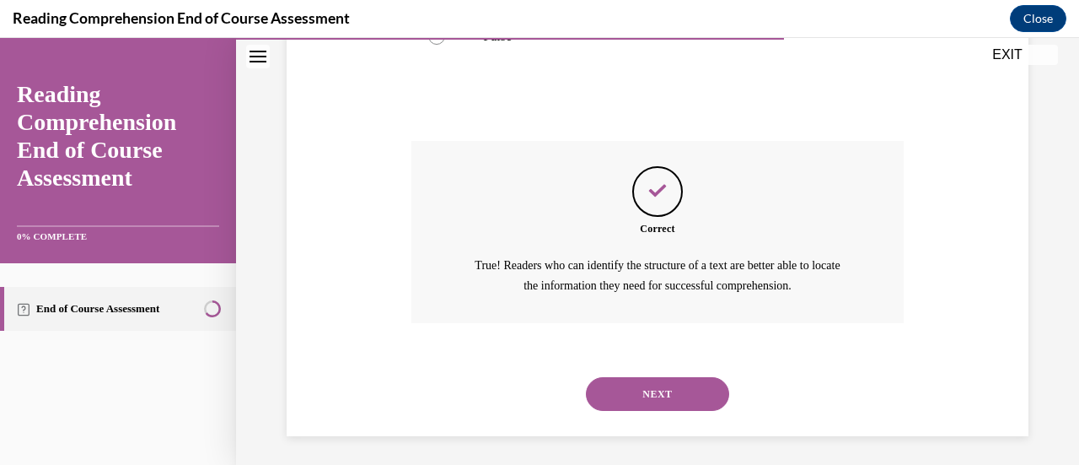
scroll to position [517, 0]
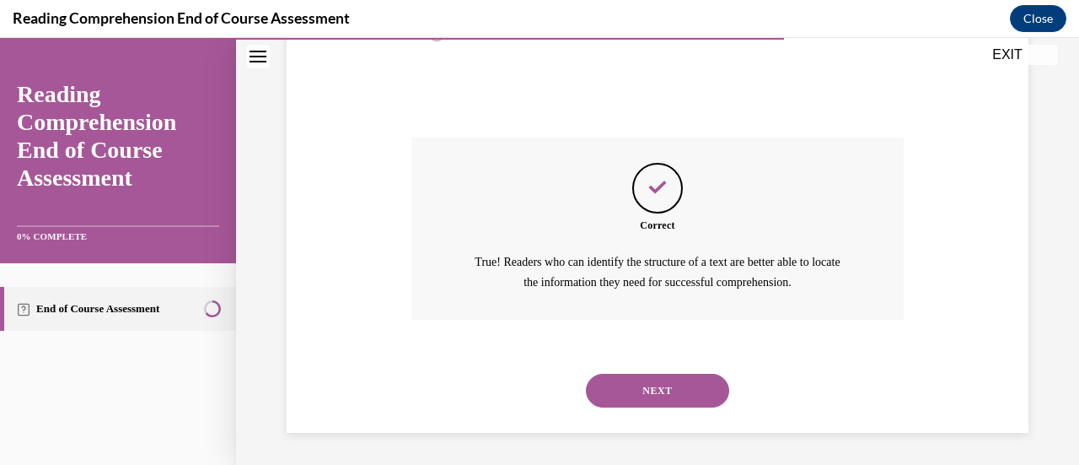
click at [679, 383] on button "NEXT" at bounding box center [657, 391] width 143 height 34
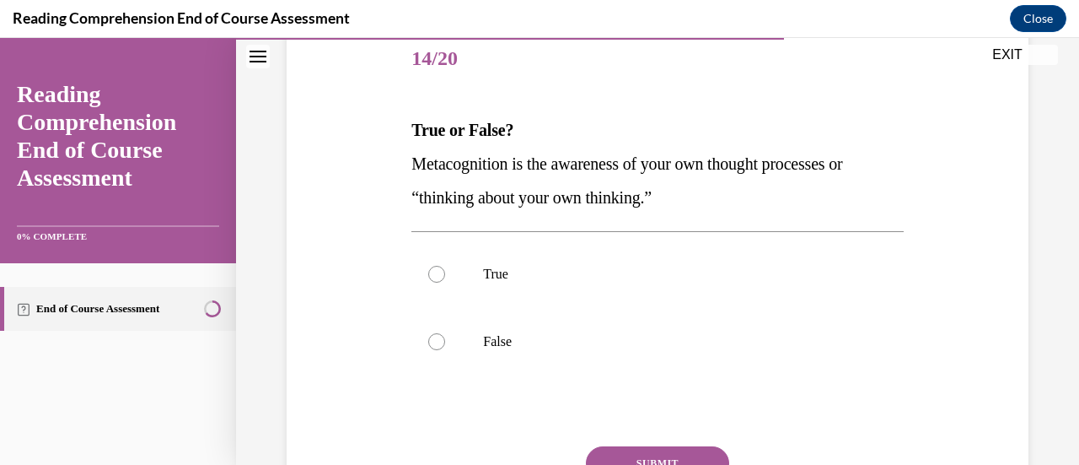
scroll to position [219, 0]
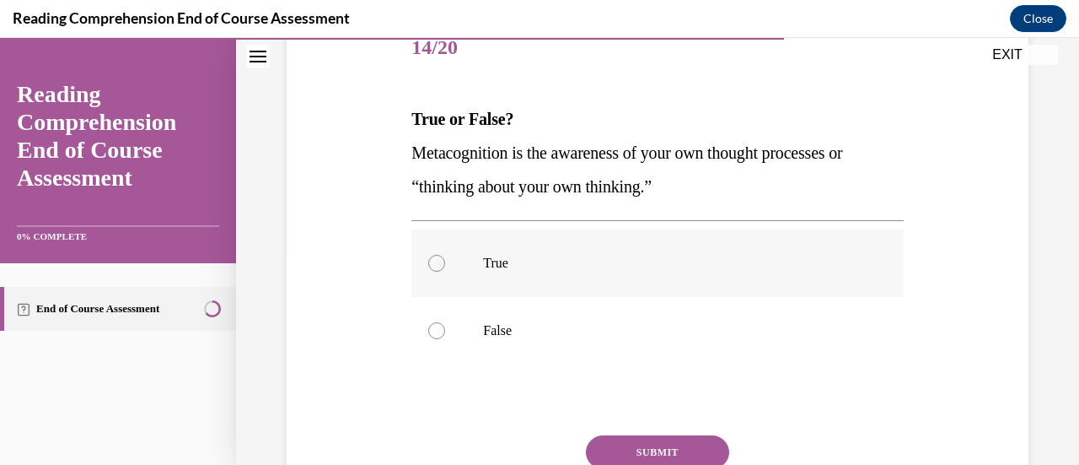
click at [425, 261] on label "True" at bounding box center [658, 262] width 492 height 67
click at [428, 261] on input "True" at bounding box center [436, 263] width 17 height 17
radio input "true"
click at [680, 444] on button "SUBMIT" at bounding box center [657, 452] width 143 height 34
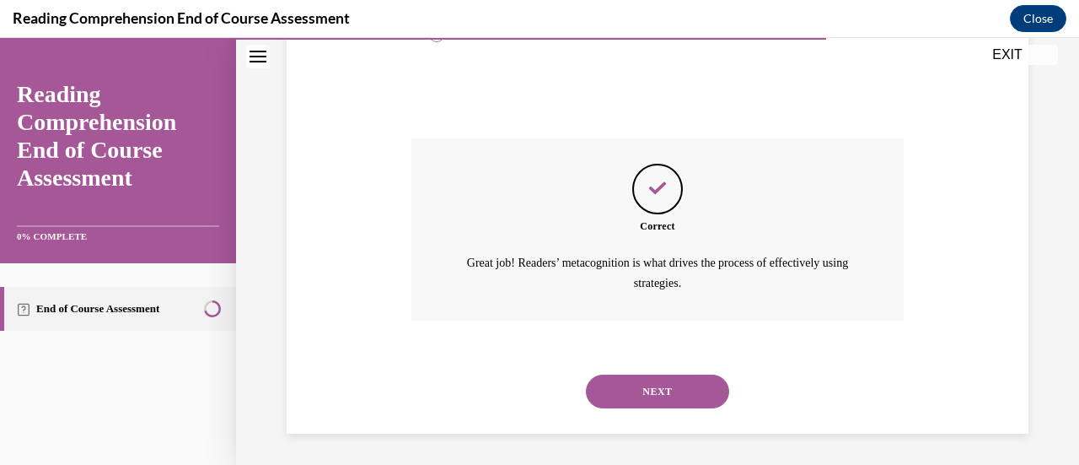
scroll to position [517, 0]
click at [666, 400] on button "NEXT" at bounding box center [657, 391] width 143 height 34
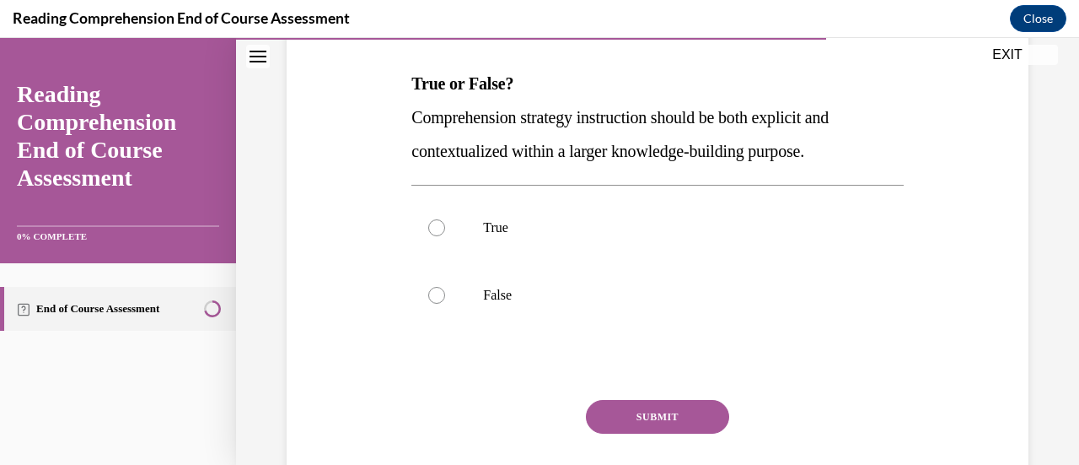
scroll to position [259, 0]
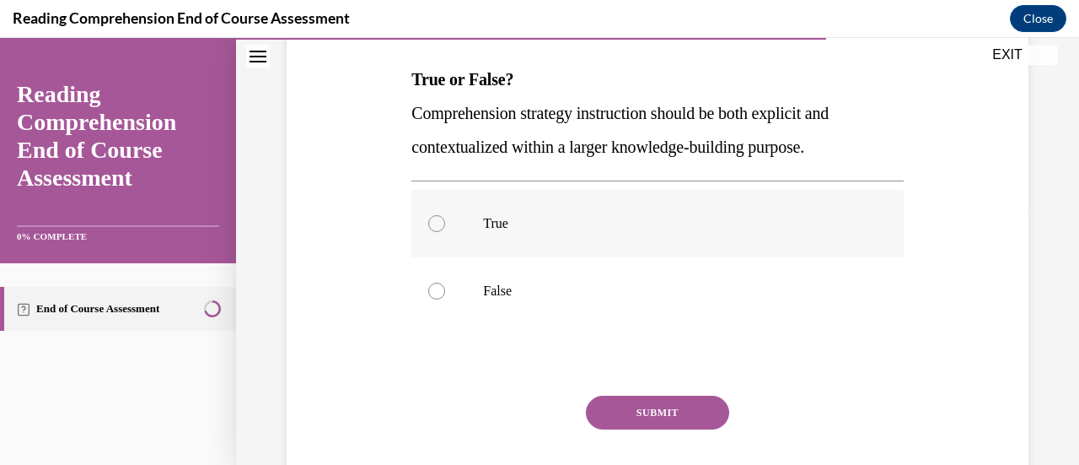
click at [439, 228] on div at bounding box center [436, 223] width 17 height 17
click at [439, 228] on input "True" at bounding box center [436, 223] width 17 height 17
radio input "true"
click at [682, 408] on button "SUBMIT" at bounding box center [657, 412] width 143 height 34
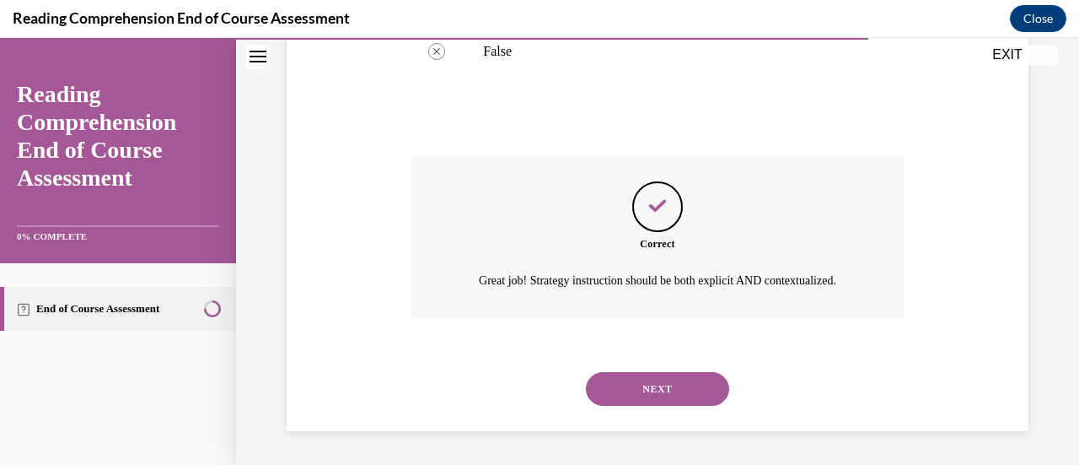
scroll to position [517, 0]
click at [647, 398] on button "NEXT" at bounding box center [657, 389] width 143 height 34
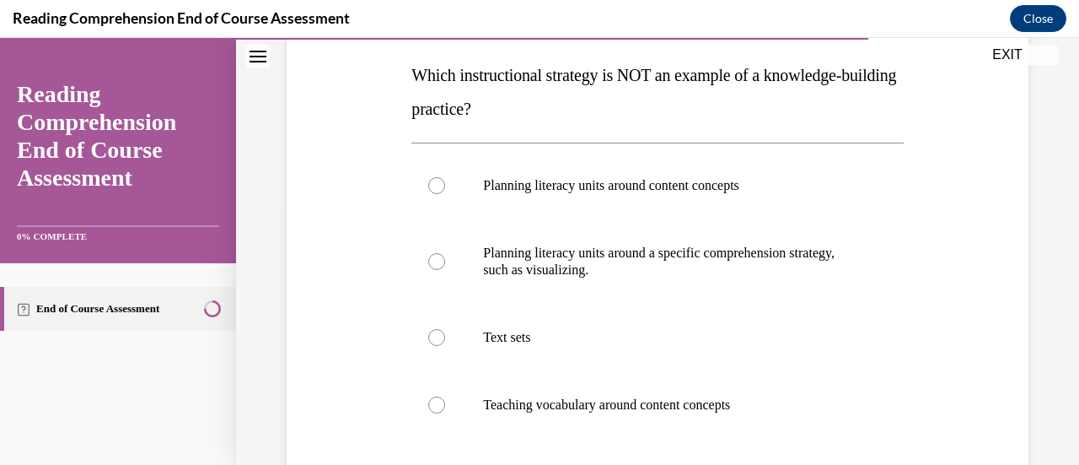
scroll to position [265, 0]
click at [17, 378] on div "Navigation menu" at bounding box center [118, 371] width 236 height 34
click at [414, 270] on label "Planning literacy units around a specific comprehension strategy, such as visua…" at bounding box center [658, 260] width 492 height 84
click at [428, 268] on input "Planning literacy units around a specific comprehension strategy, such as visua…" at bounding box center [436, 259] width 17 height 17
radio input "true"
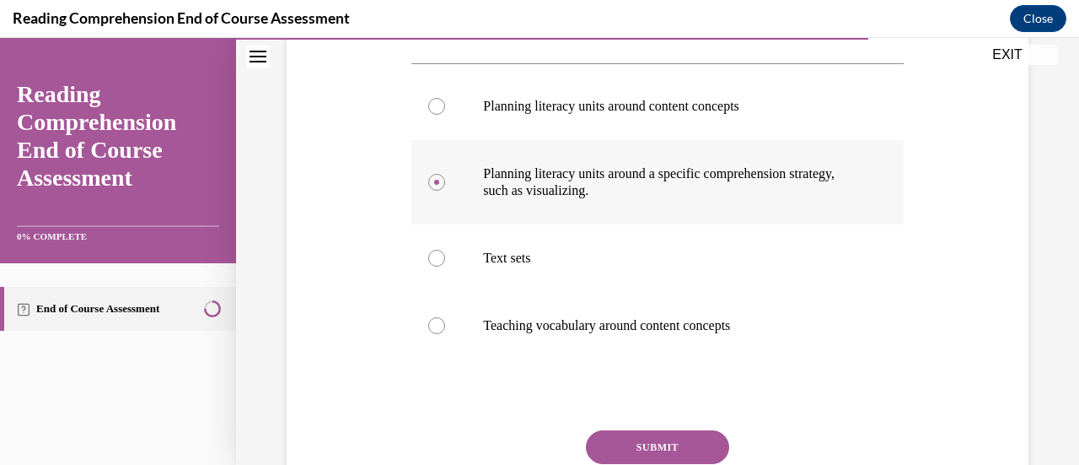
scroll to position [343, 0]
click at [663, 442] on button "SUBMIT" at bounding box center [657, 446] width 143 height 34
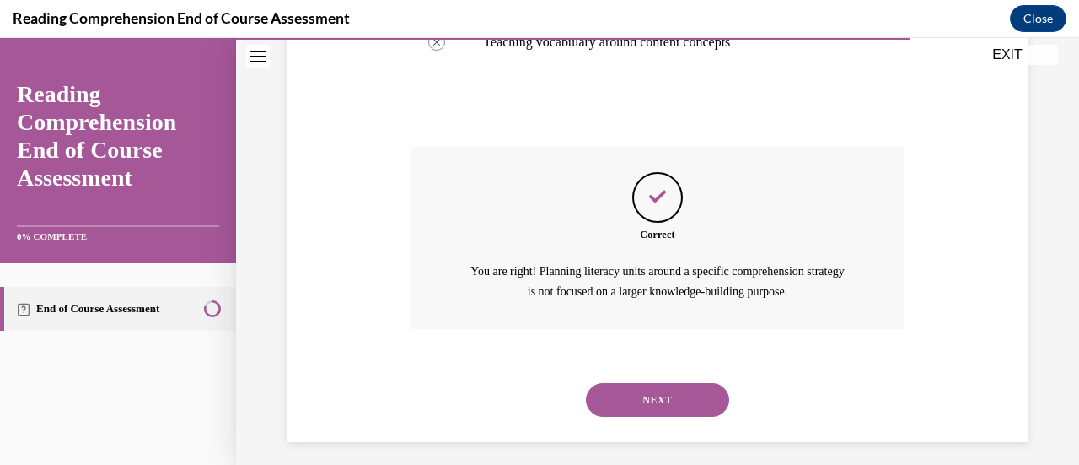
scroll to position [635, 0]
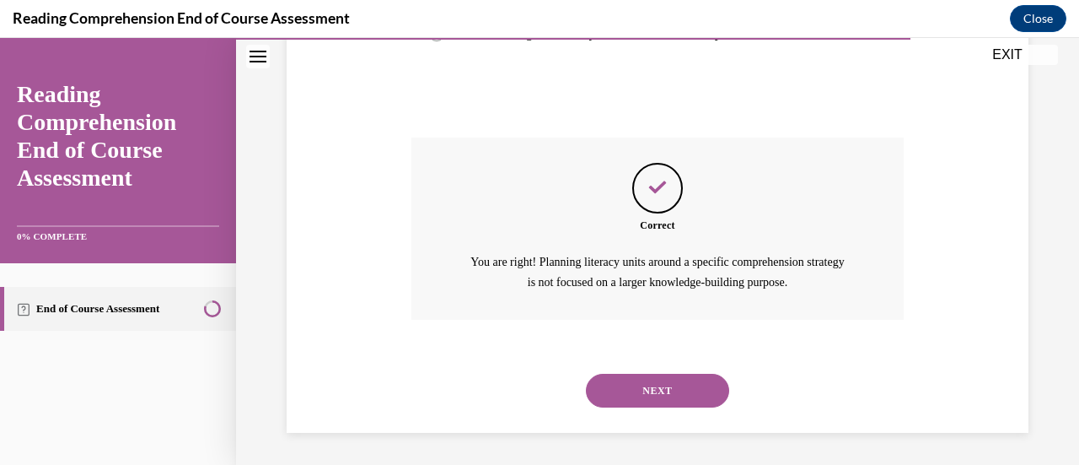
click at [642, 385] on button "NEXT" at bounding box center [657, 391] width 143 height 34
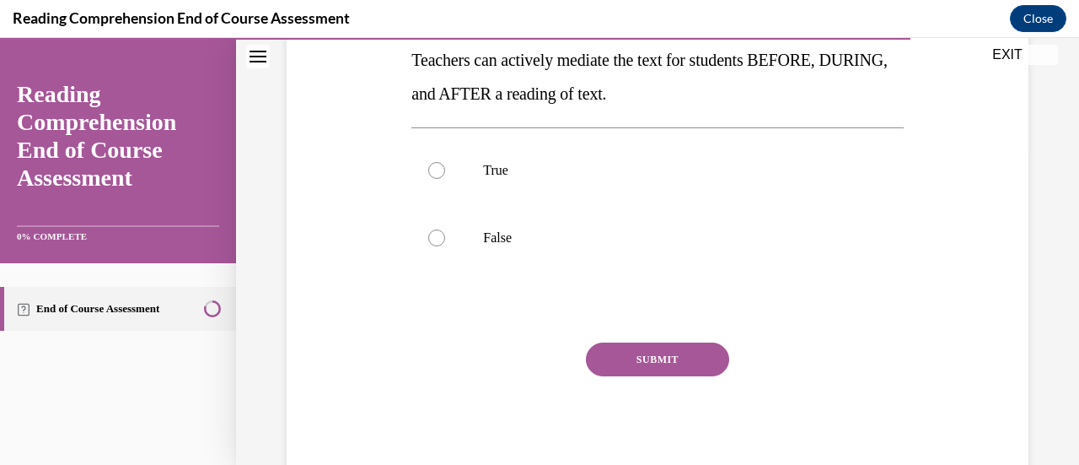
scroll to position [314, 0]
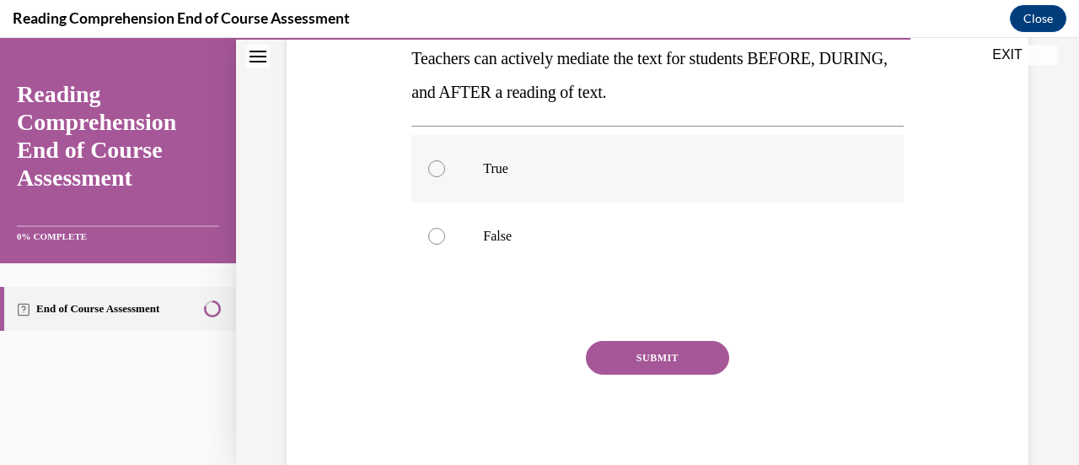
click at [428, 174] on div at bounding box center [436, 168] width 17 height 17
click at [428, 174] on input "True" at bounding box center [436, 168] width 17 height 17
radio input "true"
click at [666, 351] on button "SUBMIT" at bounding box center [657, 358] width 143 height 34
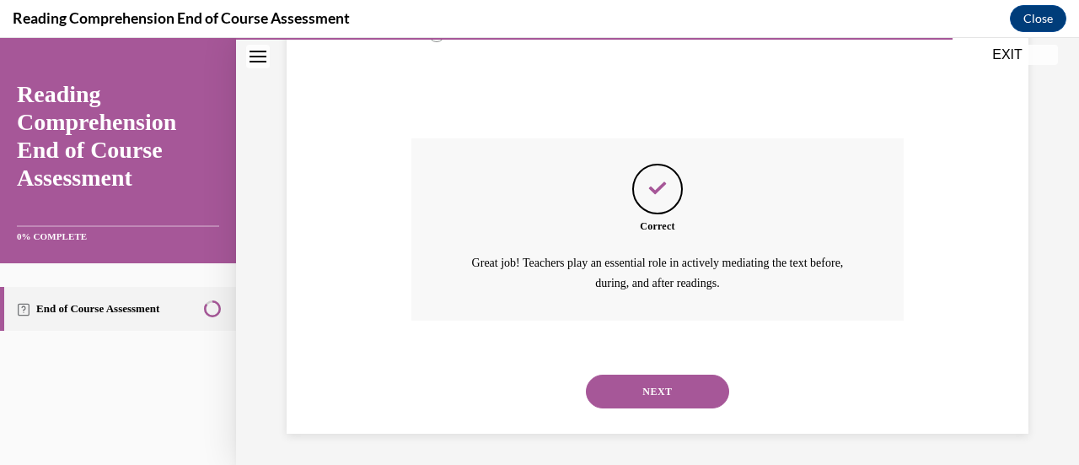
scroll to position [517, 0]
click at [671, 385] on button "NEXT" at bounding box center [657, 391] width 143 height 34
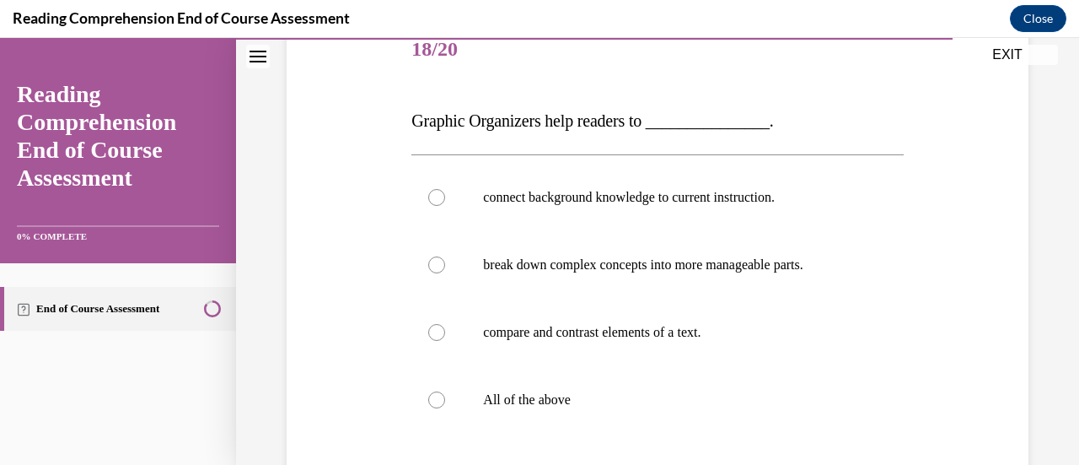
scroll to position [218, 0]
click at [430, 396] on div at bounding box center [436, 398] width 17 height 17
click at [430, 396] on input "All of the above" at bounding box center [436, 398] width 17 height 17
radio input "true"
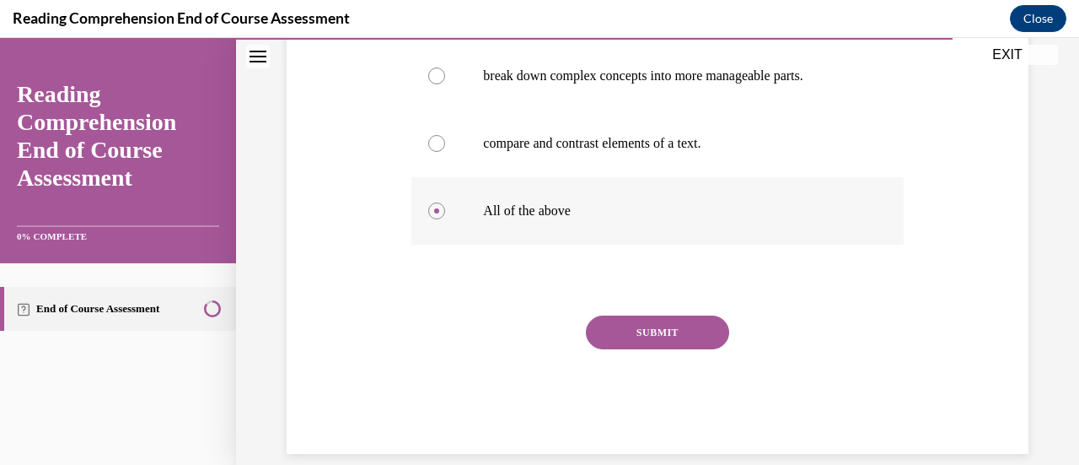
scroll to position [428, 0]
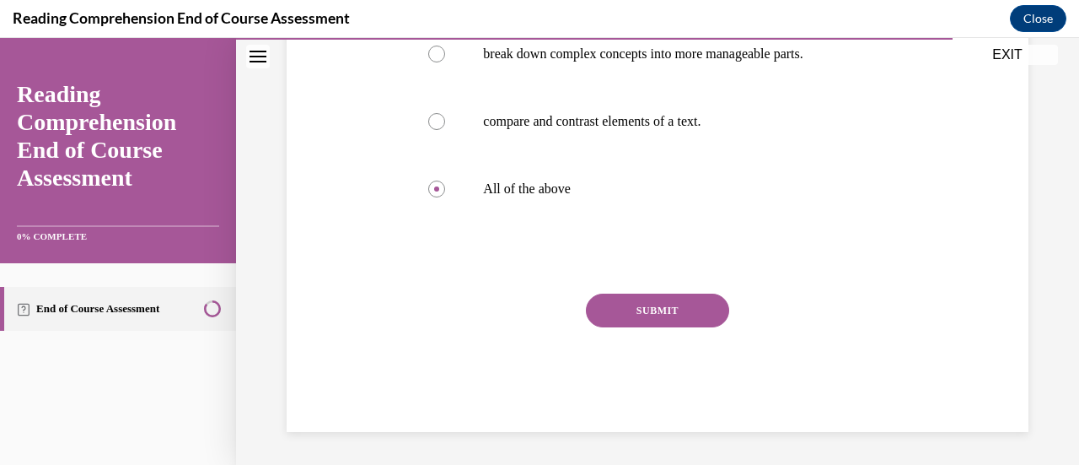
click at [669, 315] on button "SUBMIT" at bounding box center [657, 310] width 143 height 34
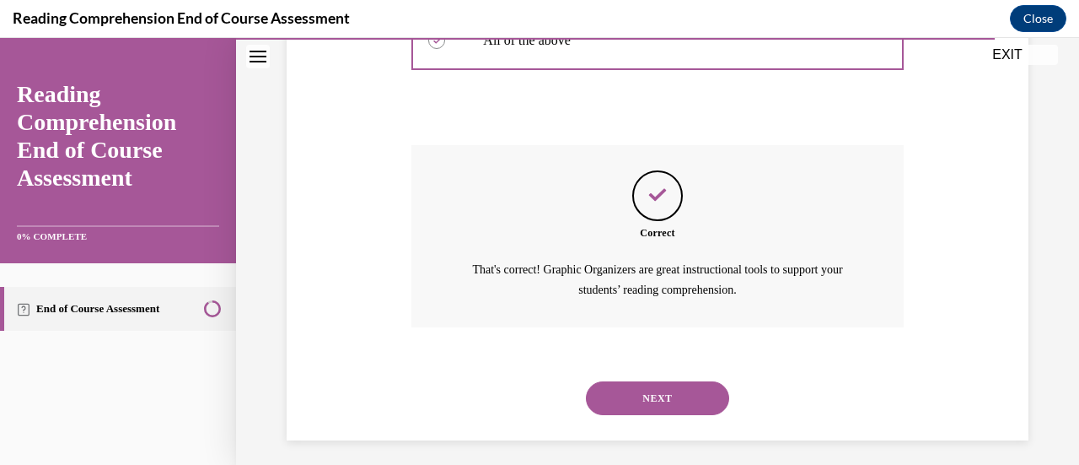
scroll to position [584, 0]
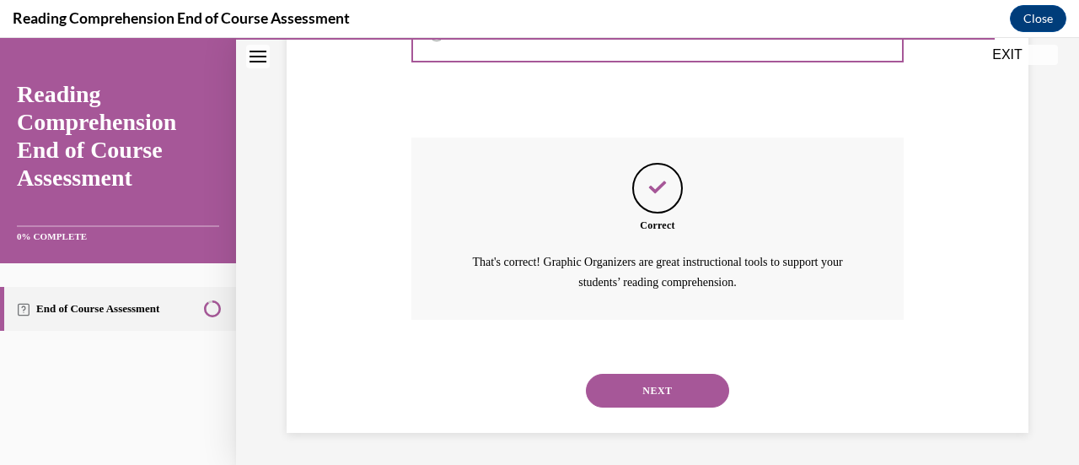
click at [653, 378] on button "NEXT" at bounding box center [657, 391] width 143 height 34
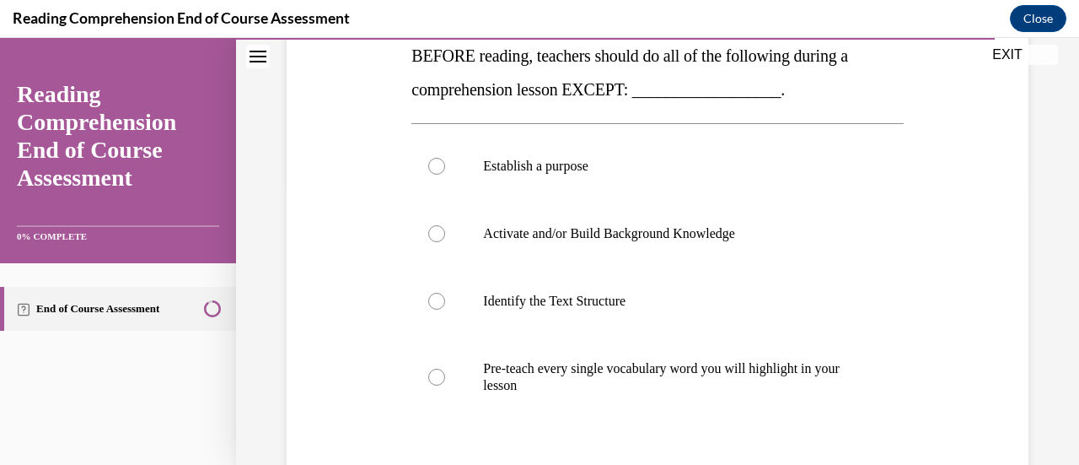
scroll to position [286, 0]
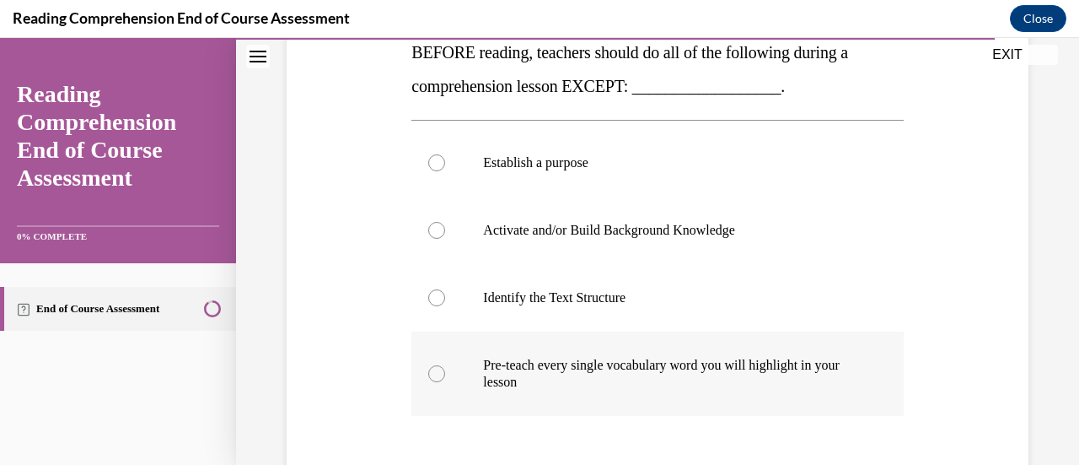
click at [423, 371] on label "Pre-teach every single vocabulary word you will highlight in your lesson" at bounding box center [658, 373] width 492 height 84
click at [428, 371] on input "Pre-teach every single vocabulary word you will highlight in your lesson" at bounding box center [436, 373] width 17 height 17
radio input "true"
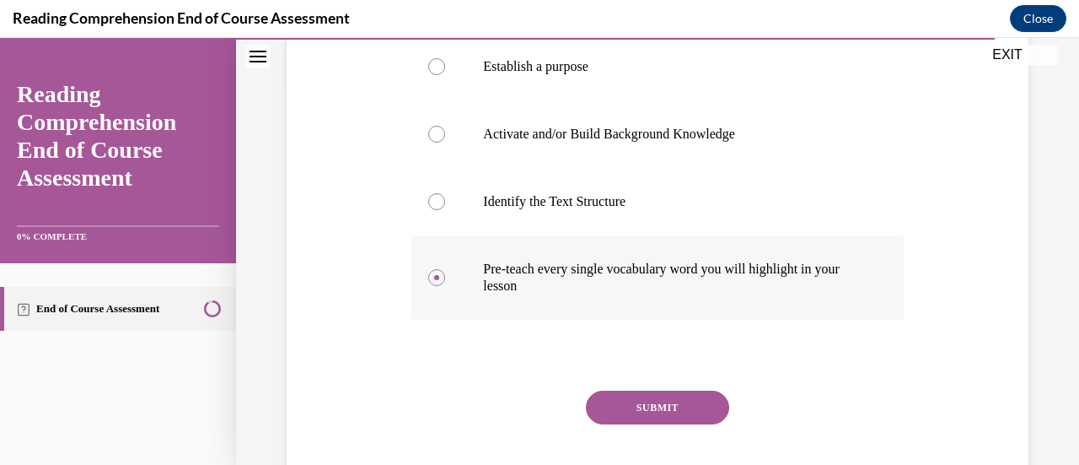
scroll to position [390, 0]
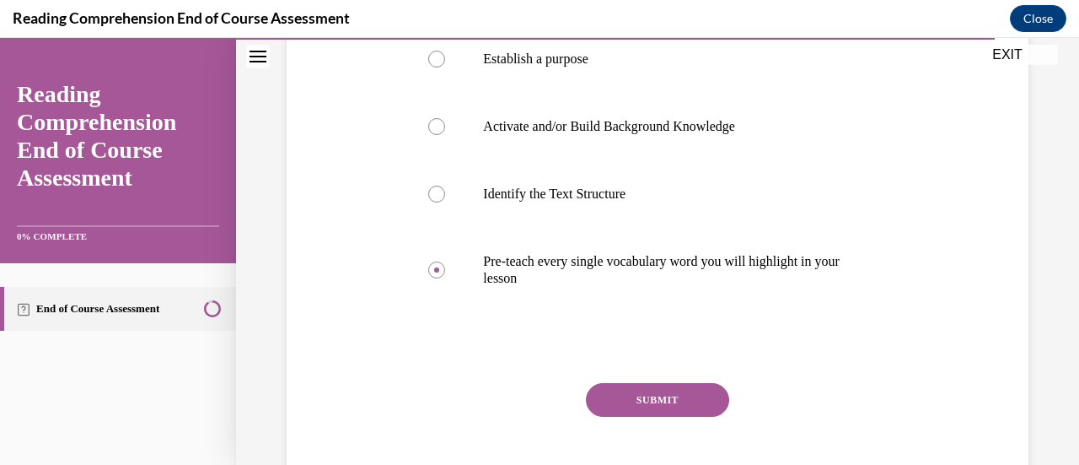
click at [658, 399] on button "SUBMIT" at bounding box center [657, 400] width 143 height 34
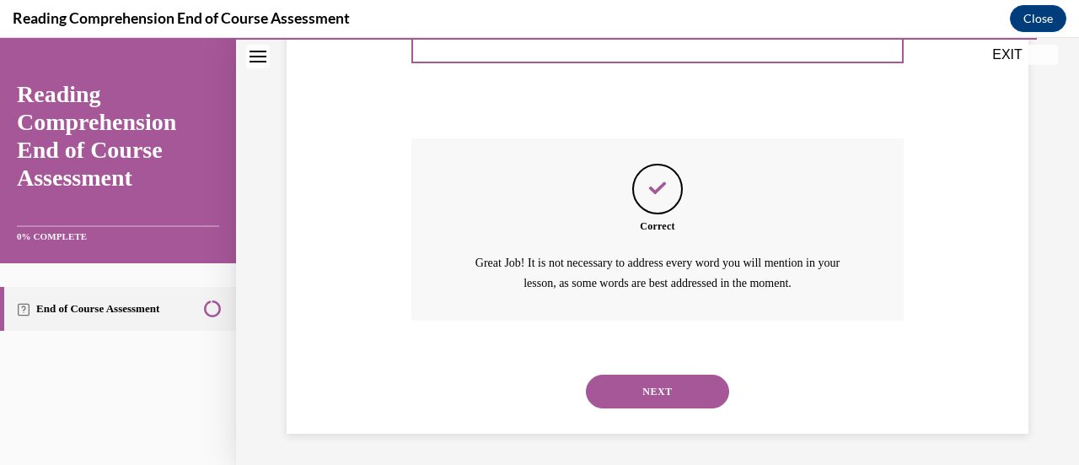
scroll to position [635, 0]
click at [679, 383] on button "NEXT" at bounding box center [657, 391] width 143 height 34
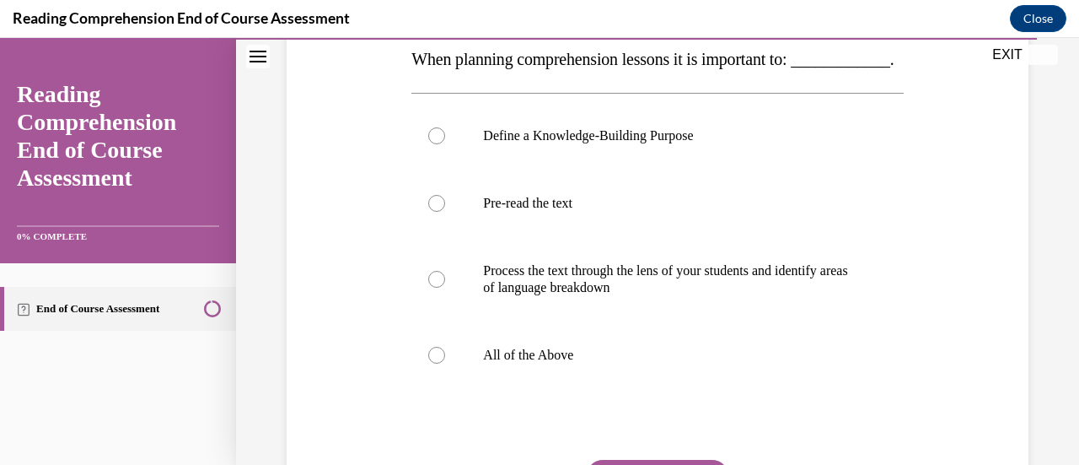
scroll to position [287, 0]
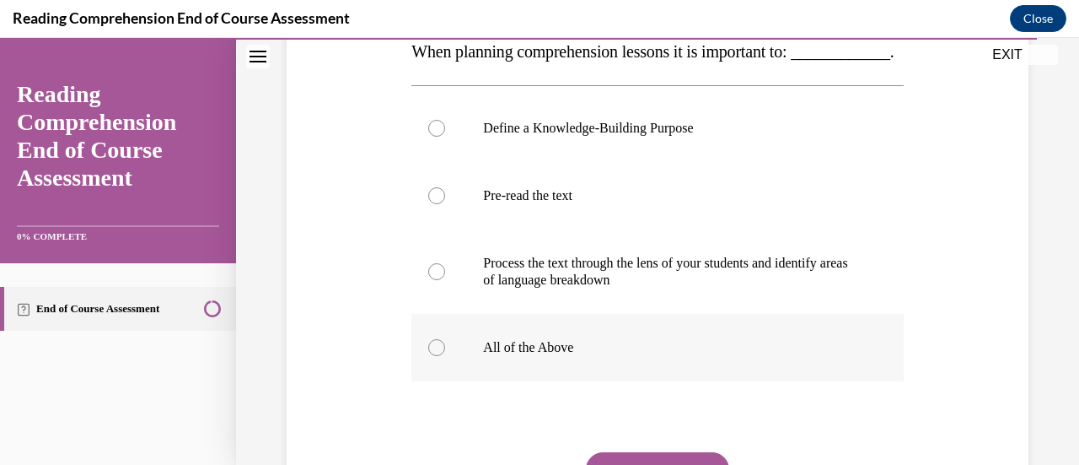
click at [428, 356] on div at bounding box center [436, 347] width 17 height 17
click at [428, 356] on input "All of the Above" at bounding box center [436, 347] width 17 height 17
radio input "true"
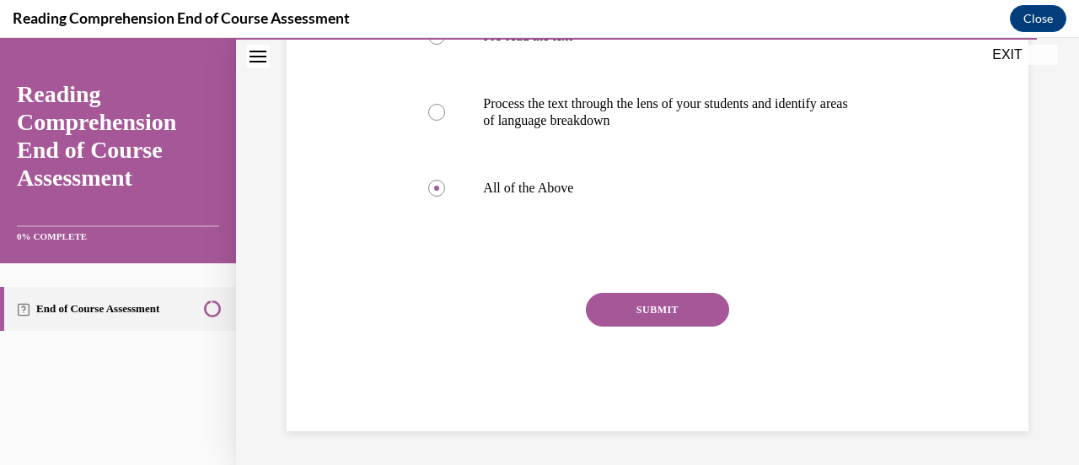
click at [654, 309] on button "SUBMIT" at bounding box center [657, 310] width 143 height 34
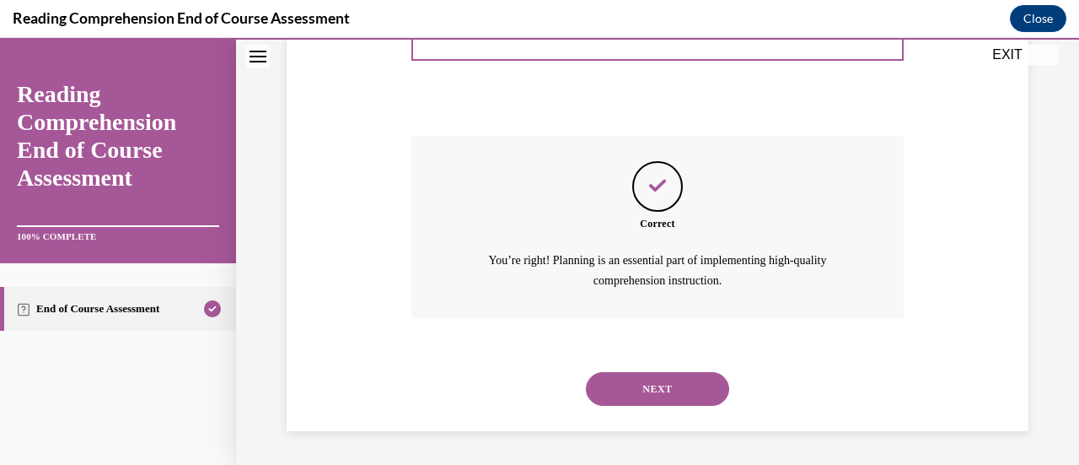
scroll to position [635, 0]
click at [669, 389] on button "NEXT" at bounding box center [657, 389] width 143 height 34
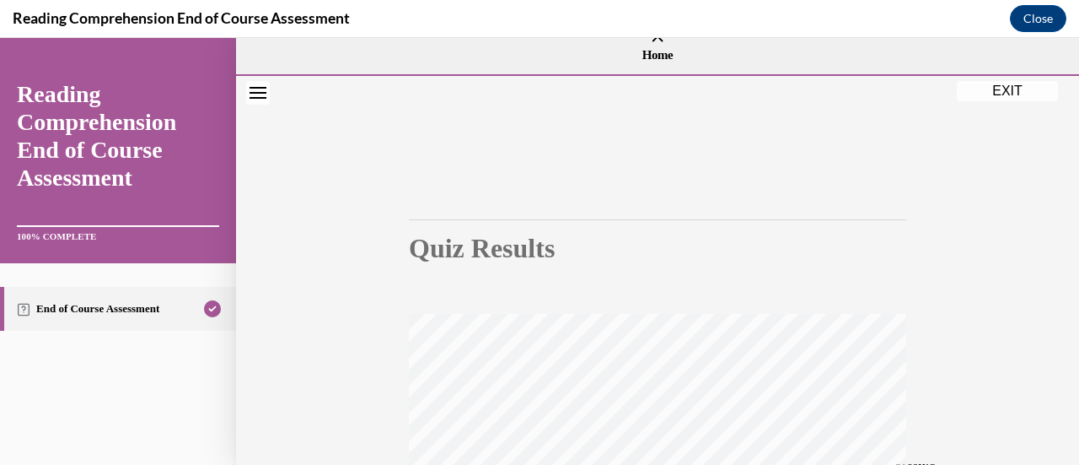
scroll to position [0, 0]
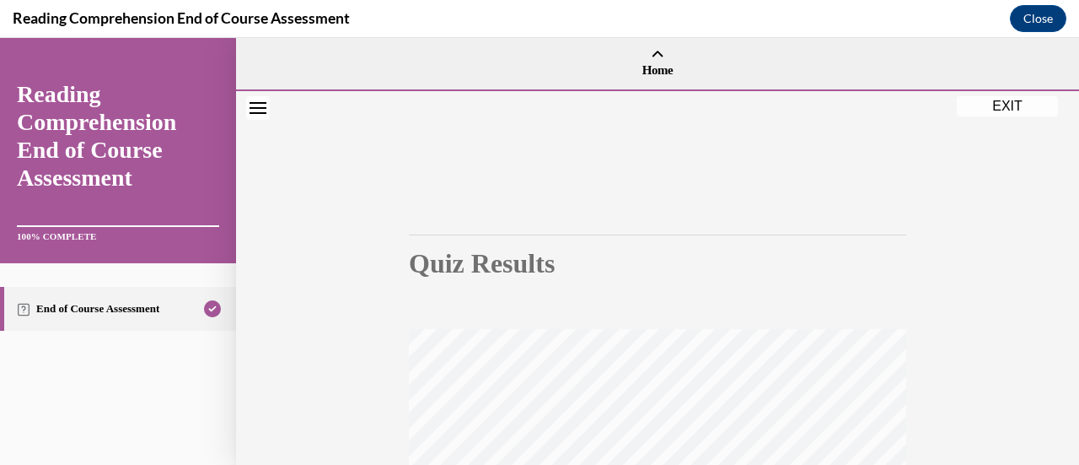
click at [1017, 108] on button "EXIT" at bounding box center [1007, 106] width 101 height 20
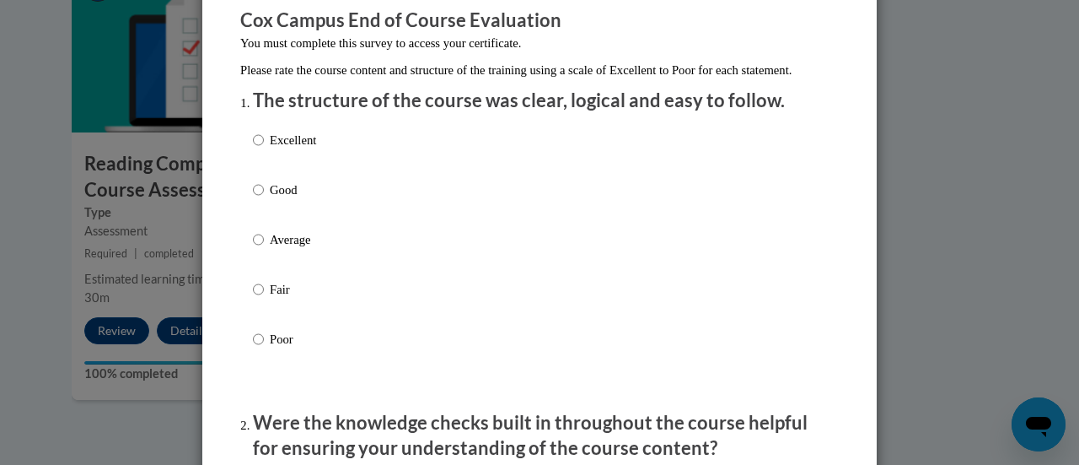
scroll to position [149, 0]
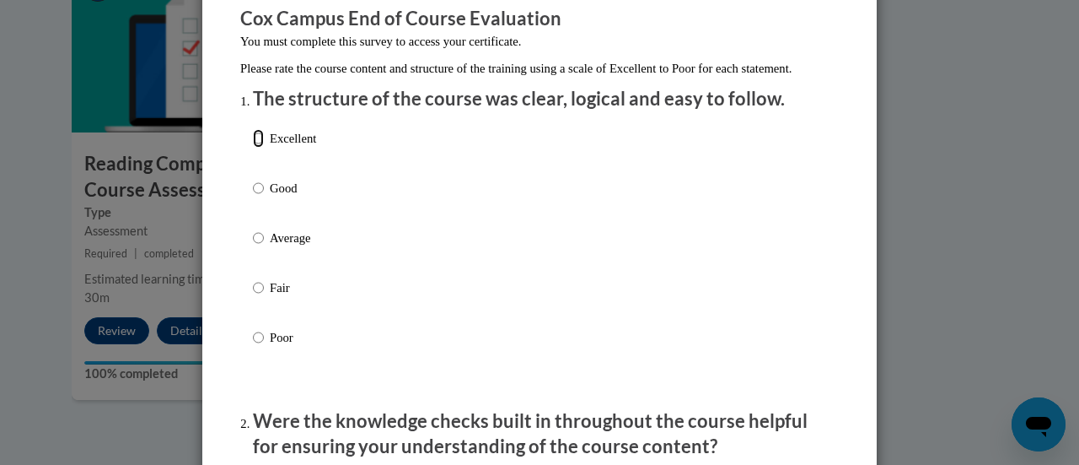
click at [253, 148] on input "Excellent" at bounding box center [258, 138] width 11 height 19
radio input "true"
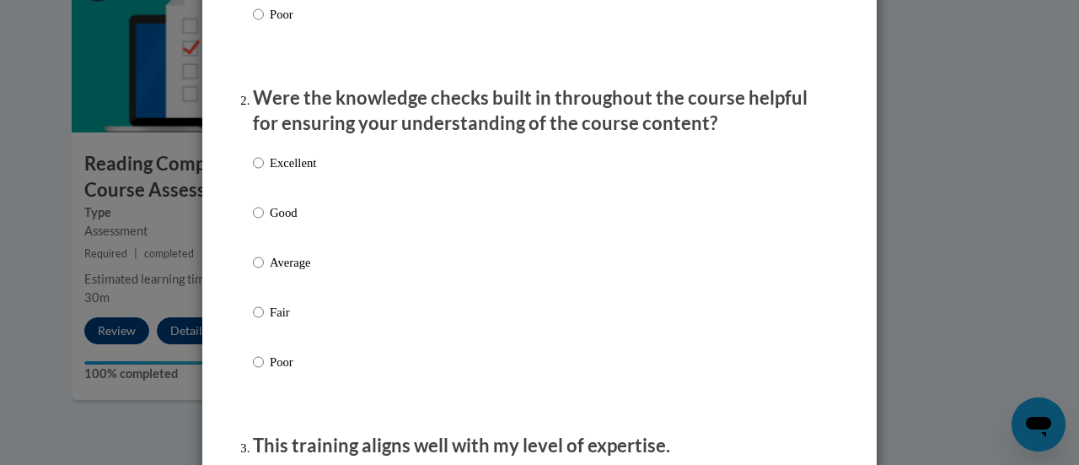
scroll to position [479, 0]
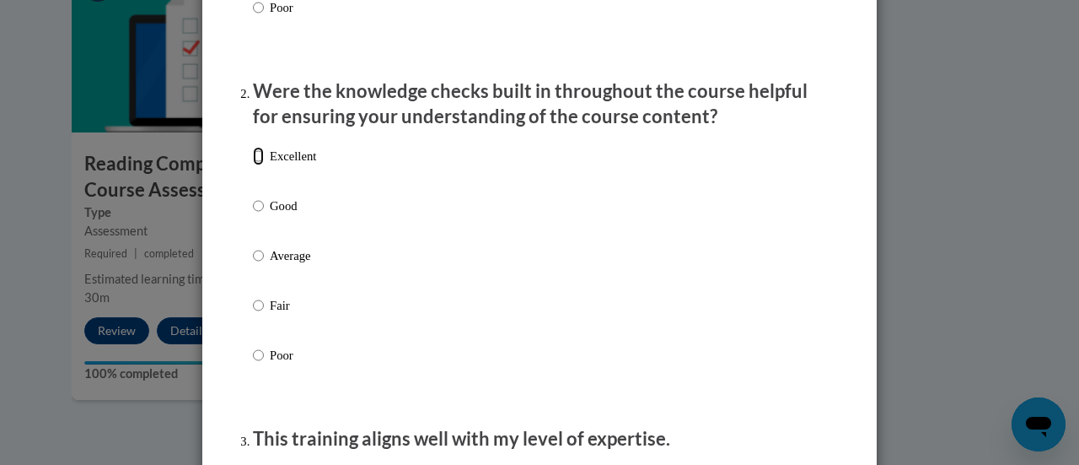
click at [253, 165] on input "Excellent" at bounding box center [258, 156] width 11 height 19
radio input "true"
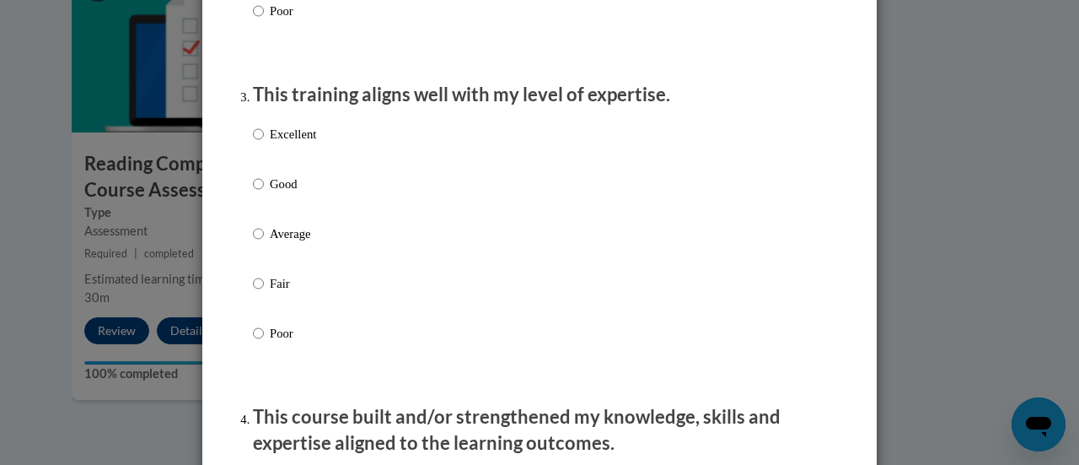
scroll to position [823, 0]
click at [253, 143] on input "Excellent" at bounding box center [258, 134] width 11 height 19
radio input "true"
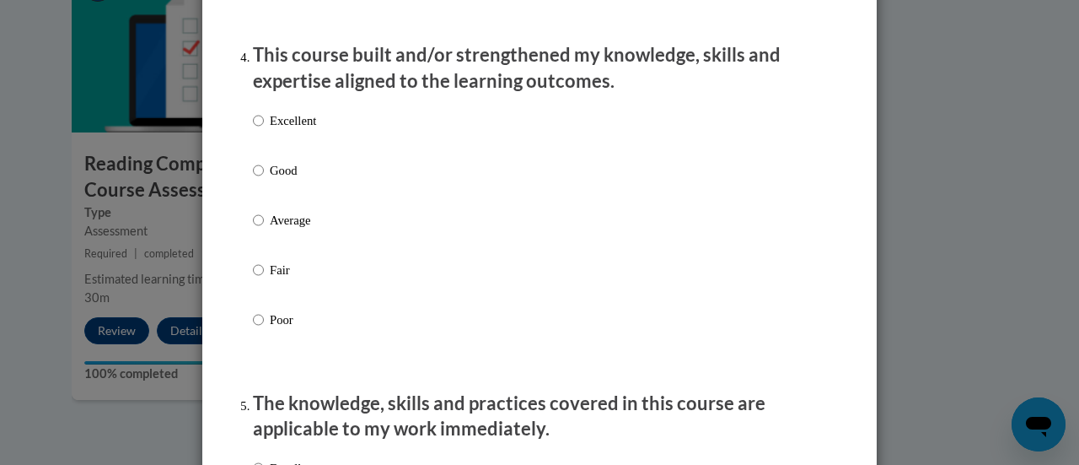
scroll to position [1191, 0]
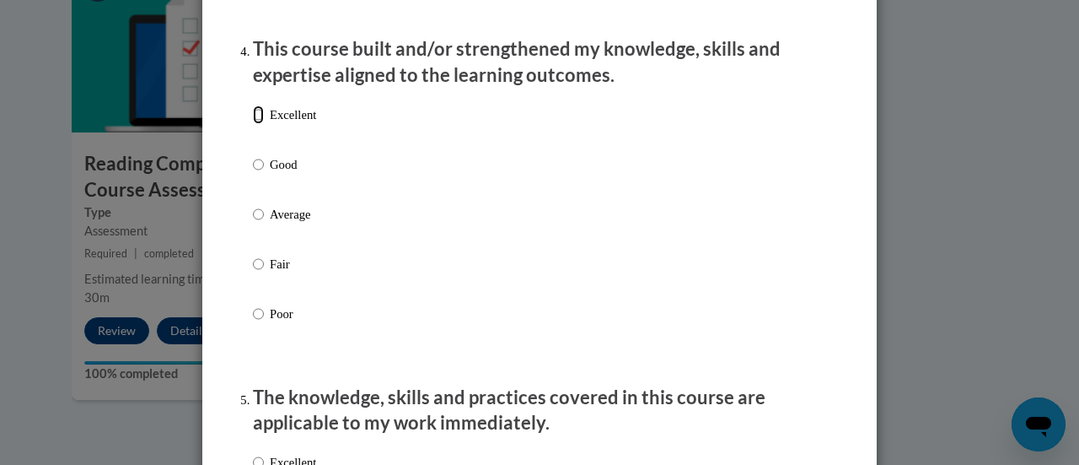
click at [253, 124] on input "Excellent" at bounding box center [258, 114] width 11 height 19
radio input "true"
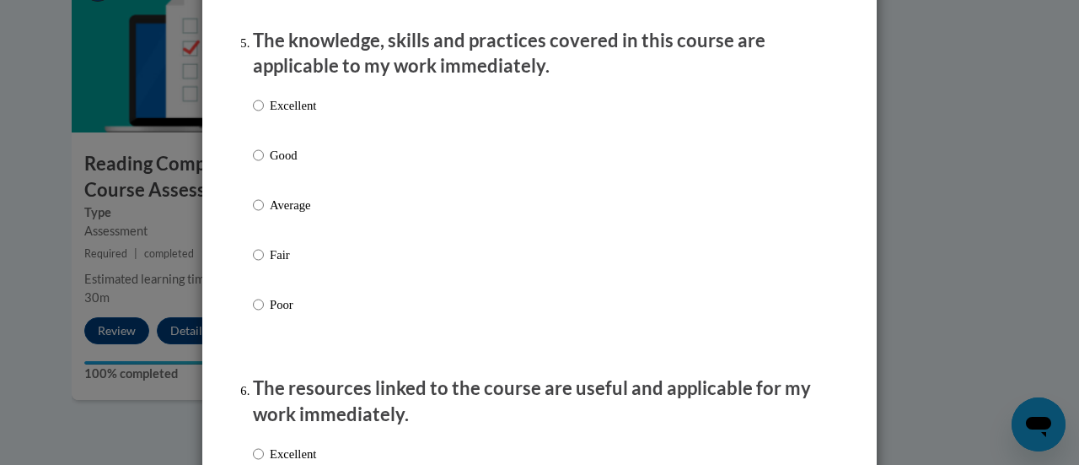
scroll to position [1548, 0]
click at [253, 164] on input "Good" at bounding box center [258, 154] width 11 height 19
radio input "true"
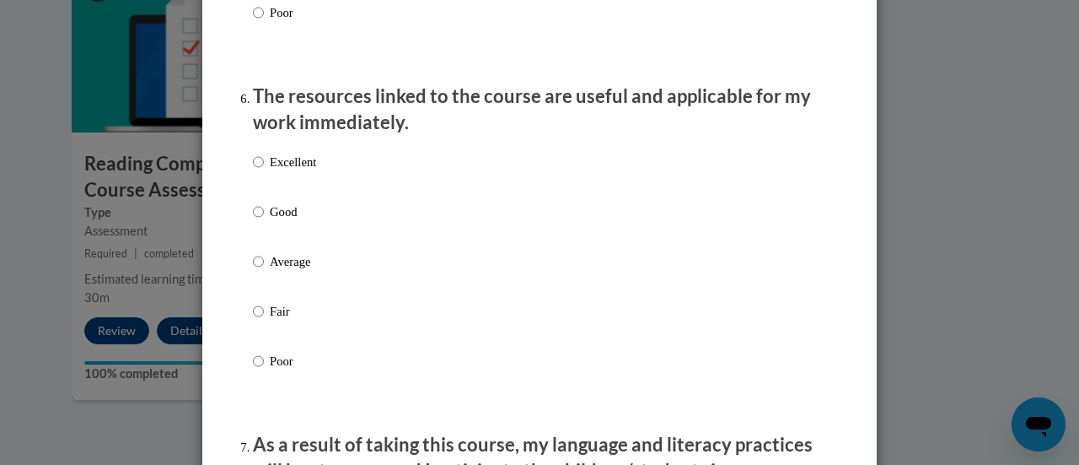
scroll to position [1837, 0]
click at [255, 173] on input "Excellent" at bounding box center [258, 163] width 11 height 19
radio input "true"
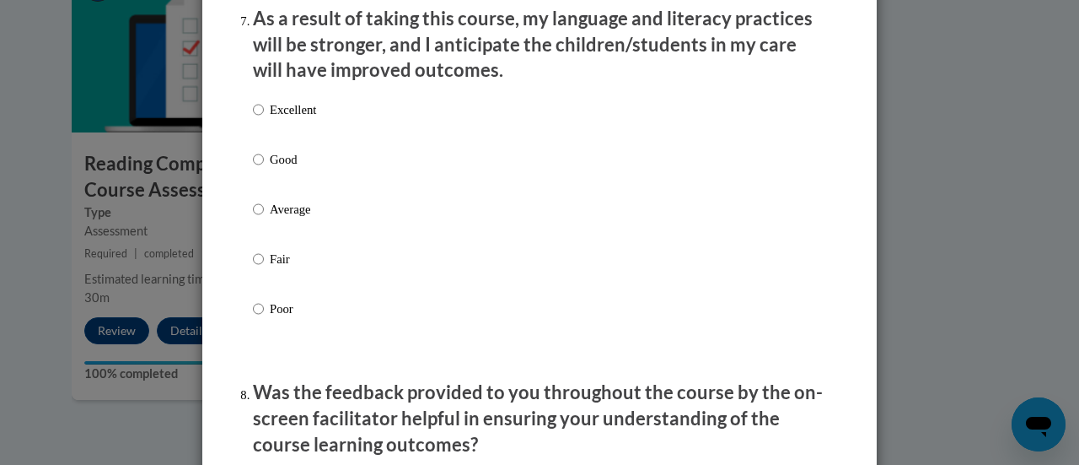
scroll to position [2267, 0]
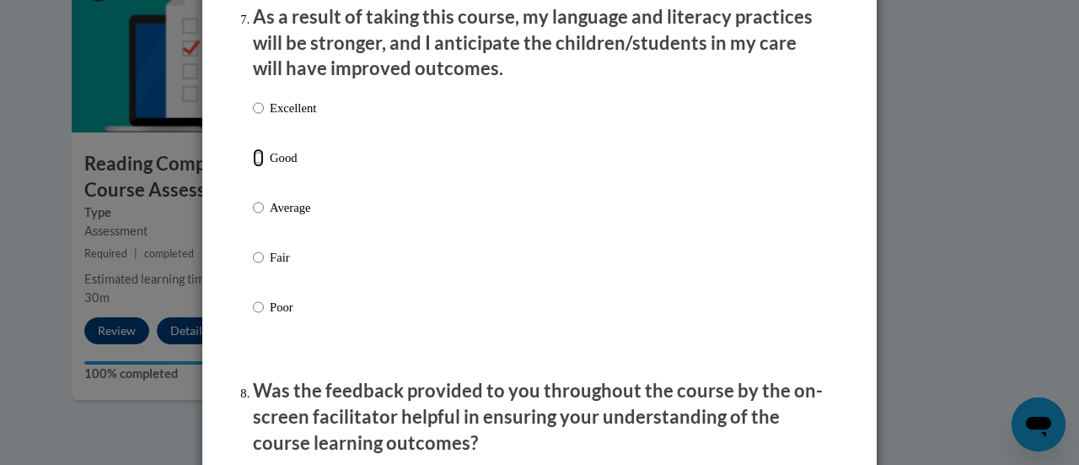
click at [255, 167] on input "Good" at bounding box center [258, 157] width 11 height 19
radio input "true"
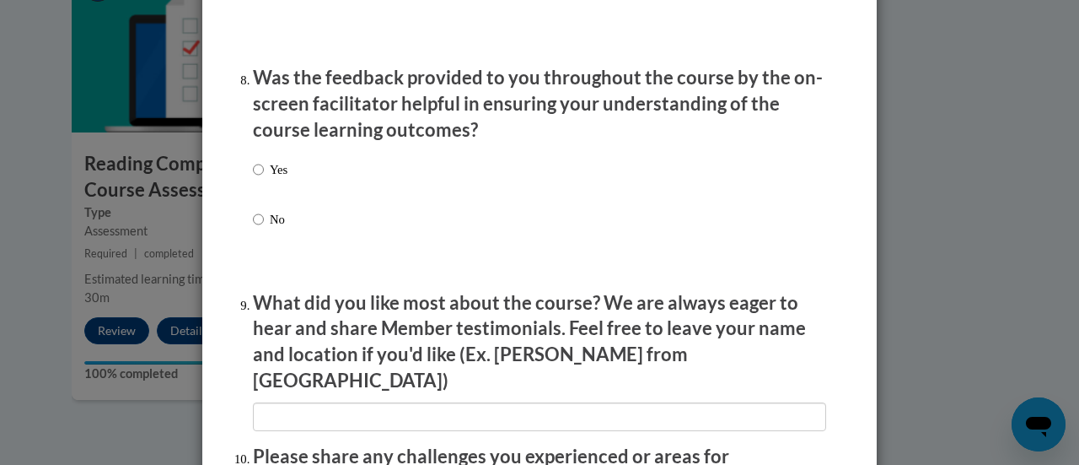
scroll to position [2580, 0]
click at [253, 177] on input "Yes" at bounding box center [258, 168] width 11 height 19
radio input "true"
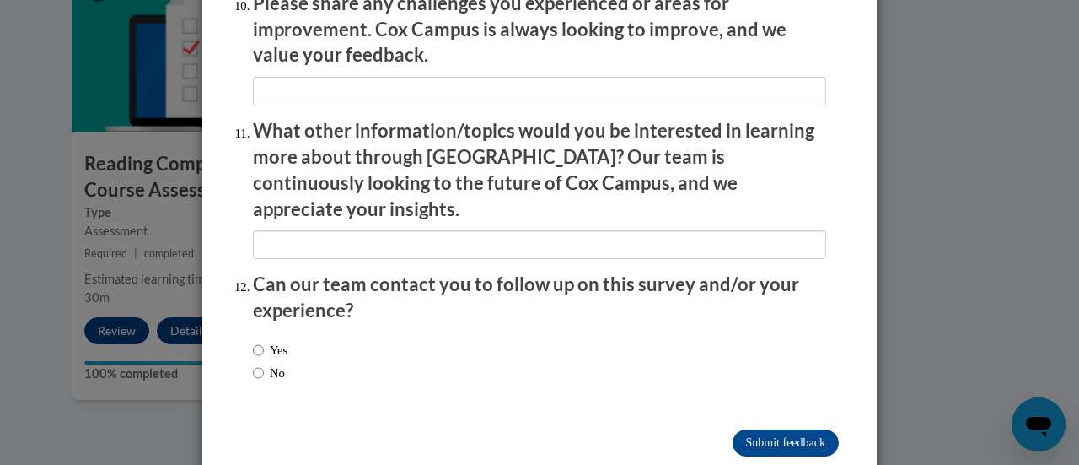
scroll to position [3042, 0]
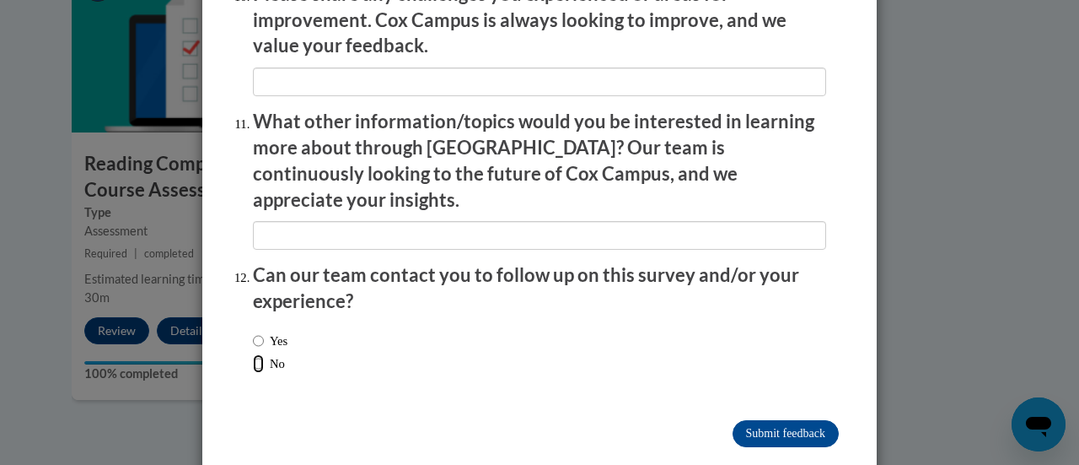
click at [253, 354] on input "No" at bounding box center [258, 363] width 11 height 19
radio input "true"
click at [786, 420] on input "Submit feedback" at bounding box center [786, 433] width 106 height 27
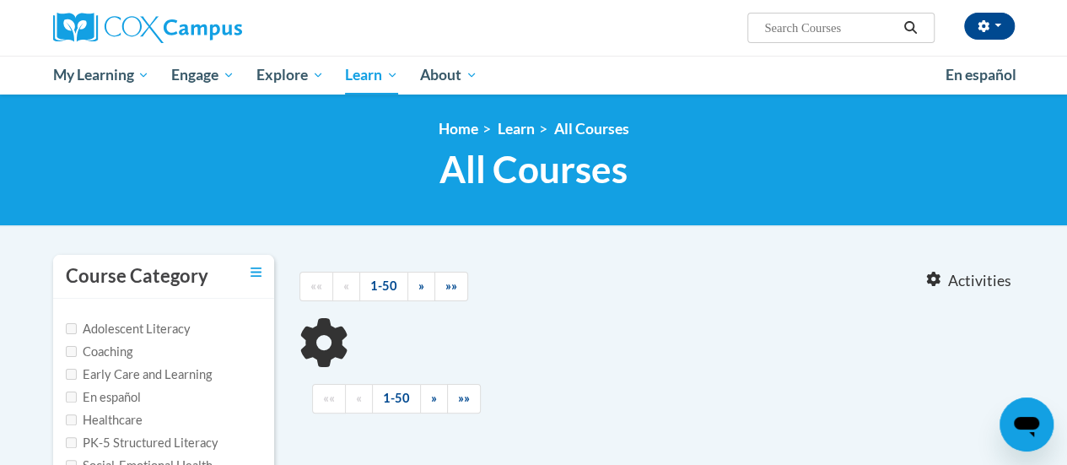
type input "response to intervention"
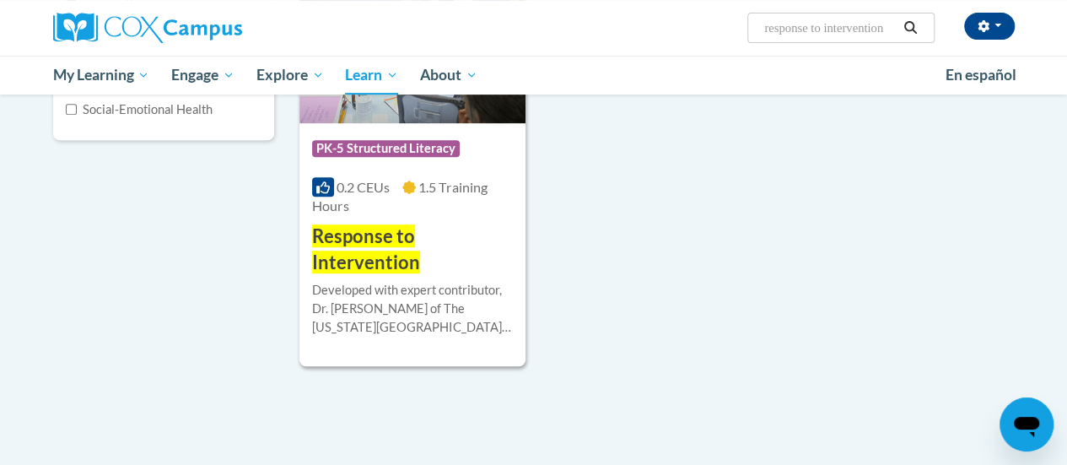
scroll to position [359, 0]
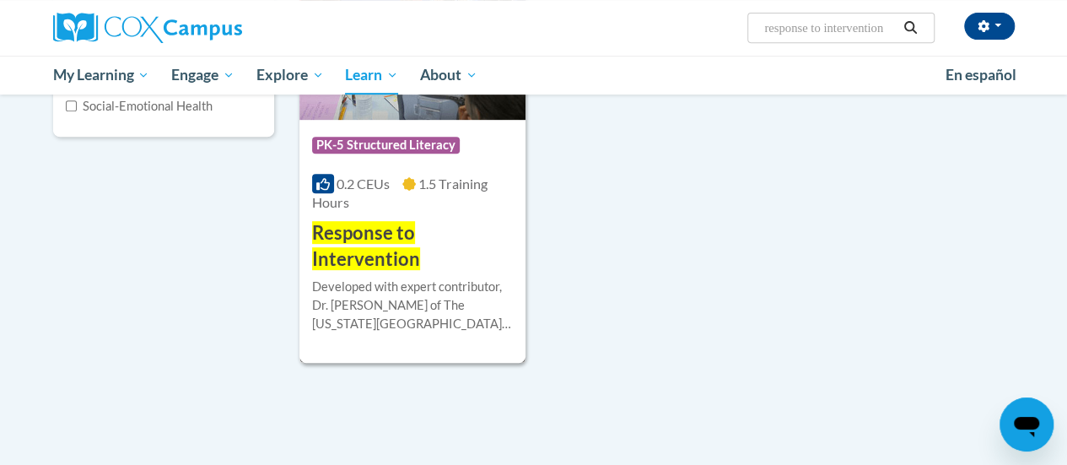
click at [408, 277] on div at bounding box center [412, 277] width 201 height 1
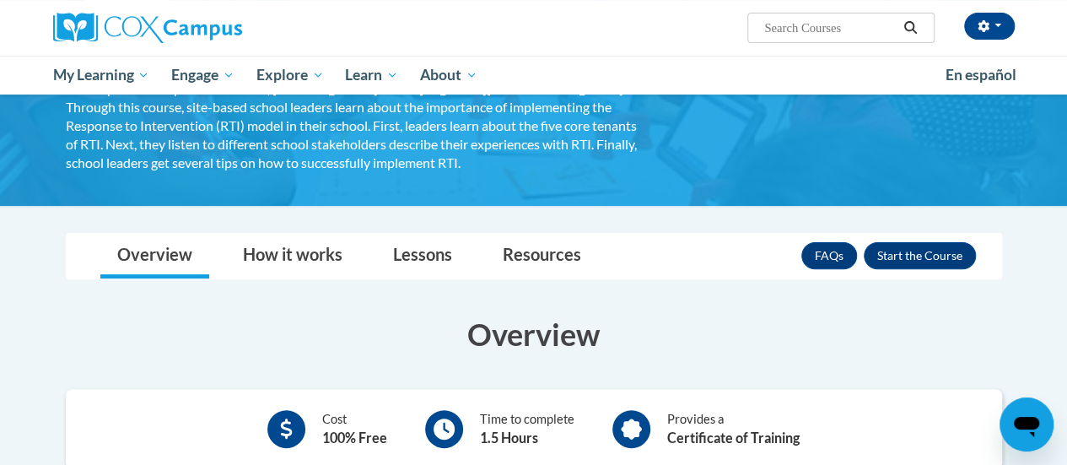
scroll to position [149, 0]
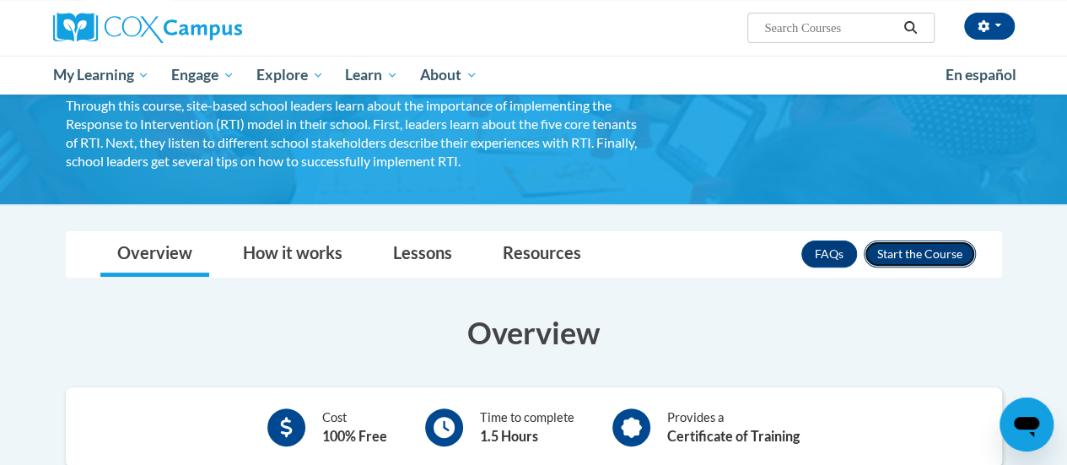
click at [918, 251] on button "Enroll" at bounding box center [919, 253] width 112 height 27
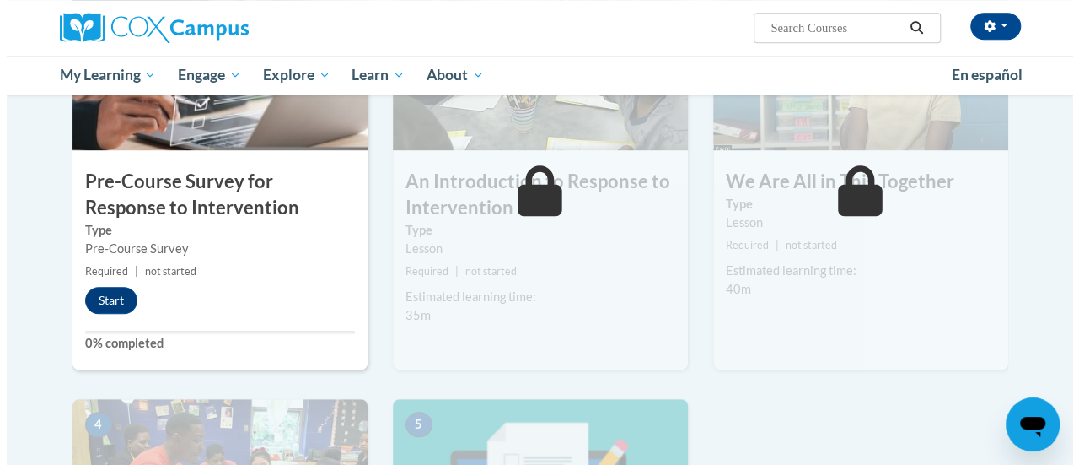
scroll to position [458, 0]
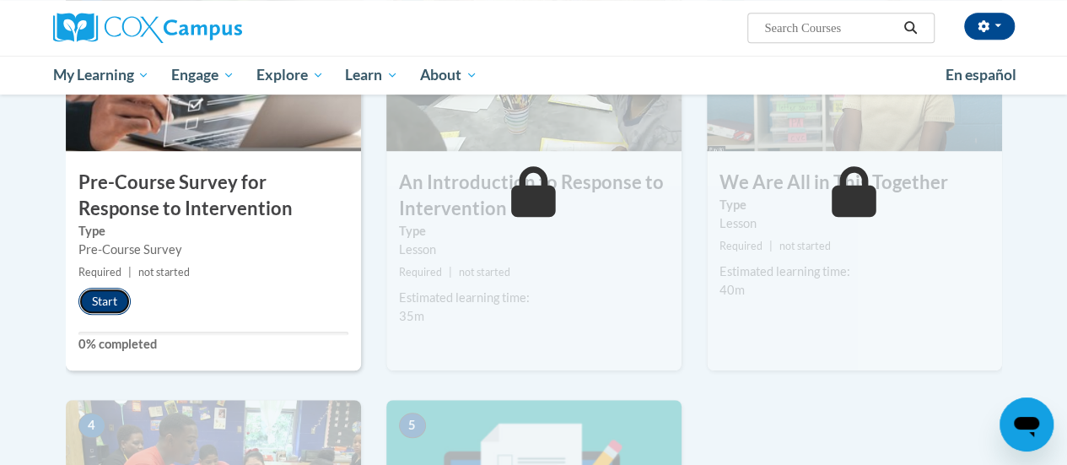
click at [106, 294] on button "Start" at bounding box center [104, 301] width 52 height 27
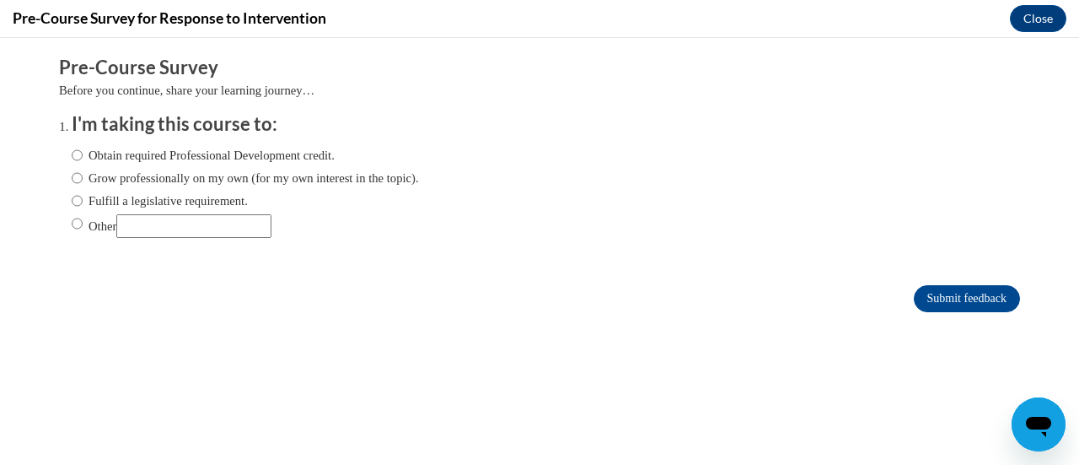
scroll to position [0, 0]
click at [72, 199] on input "Fulfill a legislative requirement." at bounding box center [77, 200] width 11 height 19
radio input "true"
click at [947, 299] on input "Submit feedback" at bounding box center [967, 298] width 106 height 27
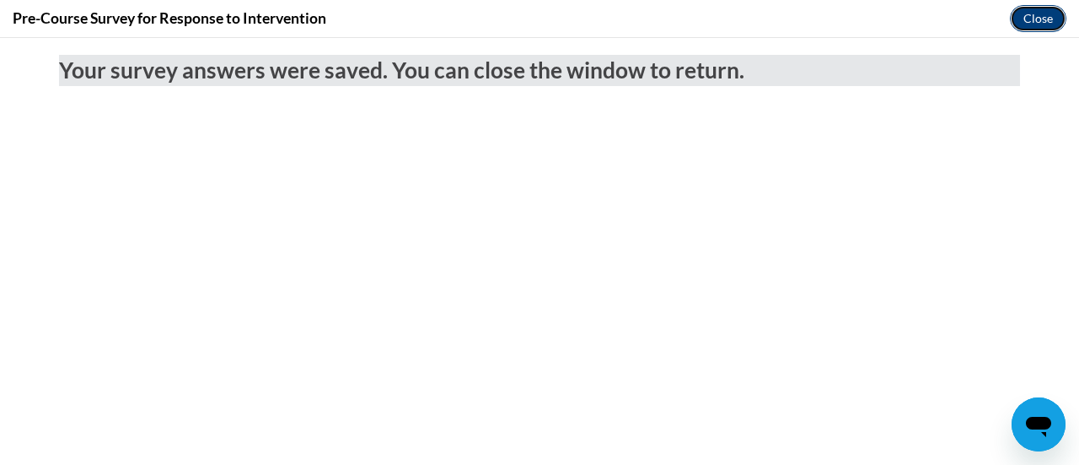
click at [1050, 12] on button "Close" at bounding box center [1038, 18] width 56 height 27
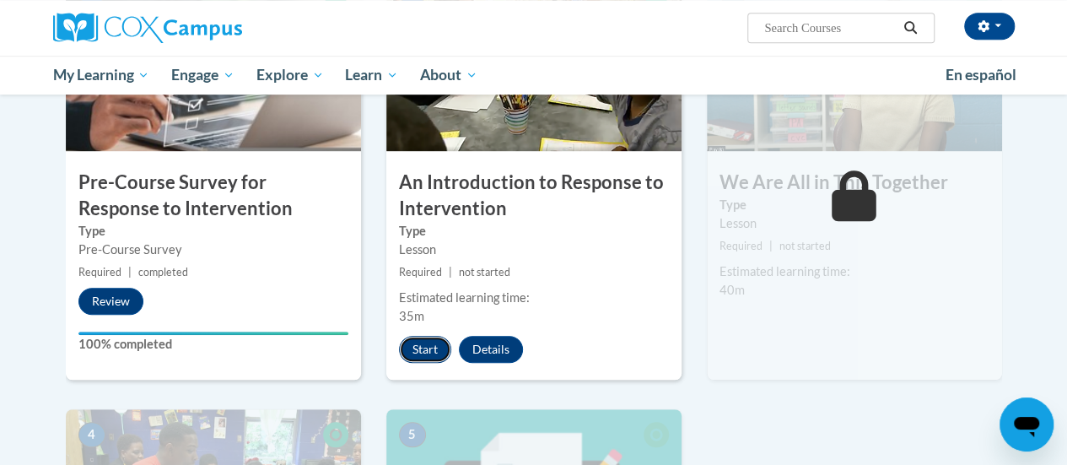
click at [432, 344] on button "Start" at bounding box center [425, 349] width 52 height 27
